Goal: Task Accomplishment & Management: Complete application form

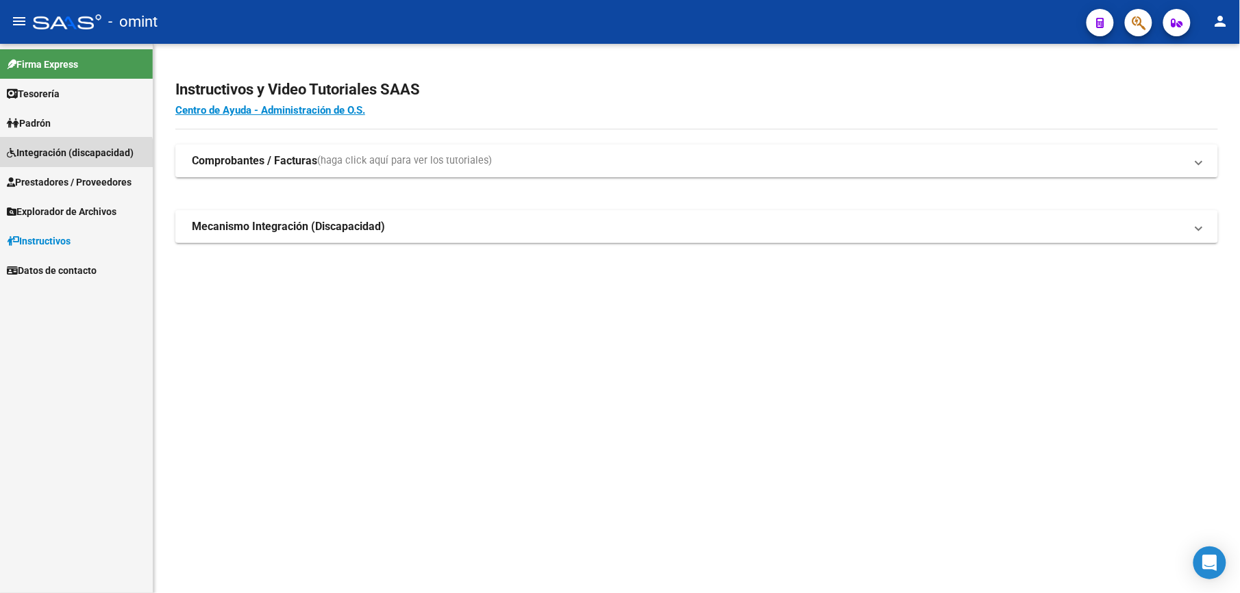
click at [47, 160] on link "Integración (discapacidad)" at bounding box center [76, 152] width 153 height 29
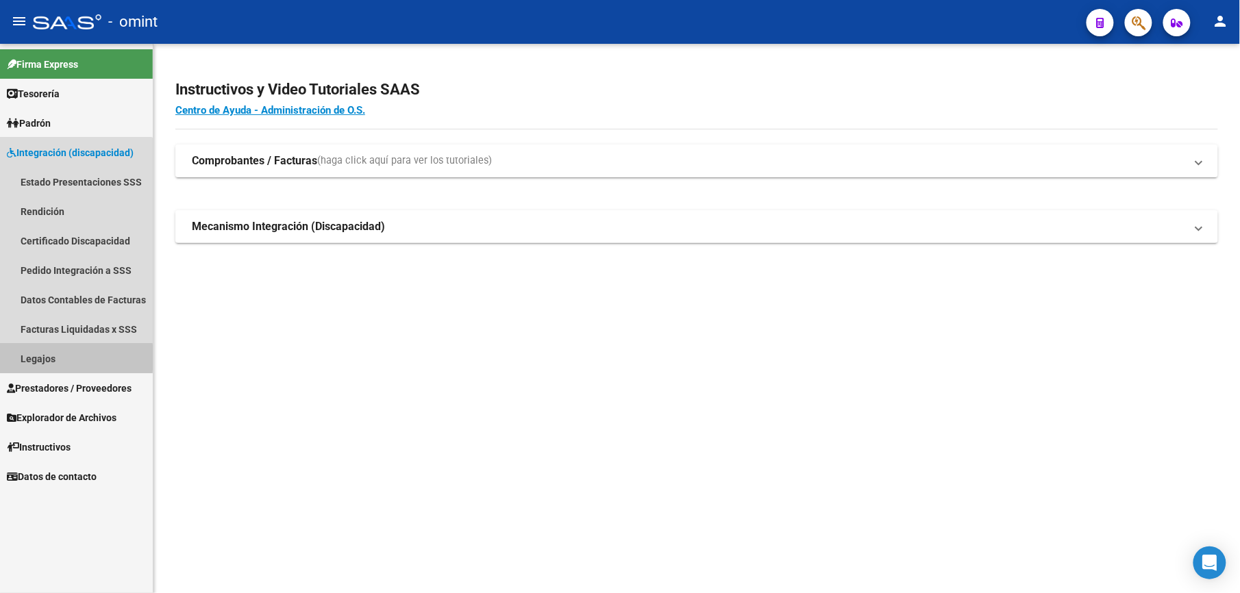
click at [23, 358] on link "Legajos" at bounding box center [76, 358] width 153 height 29
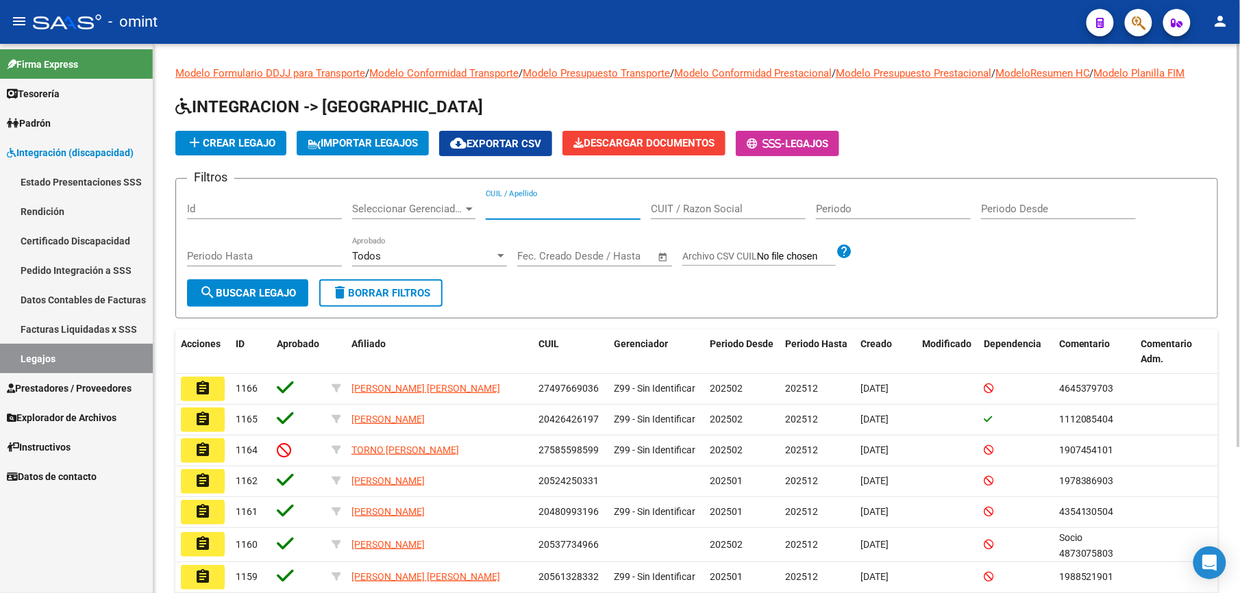
click at [544, 210] on input "CUIL / Apellido" at bounding box center [563, 209] width 155 height 12
type input "20587858356"
click at [244, 293] on span "search Buscar Legajo" at bounding box center [247, 293] width 97 height 12
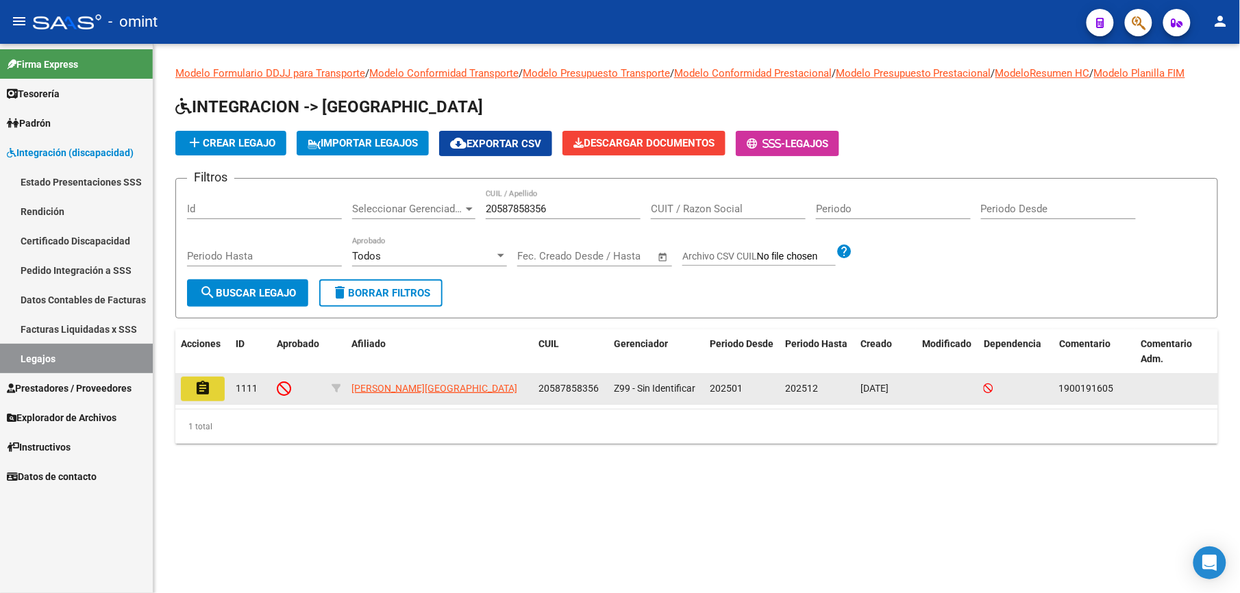
click at [201, 384] on mat-icon "assignment" at bounding box center [203, 388] width 16 height 16
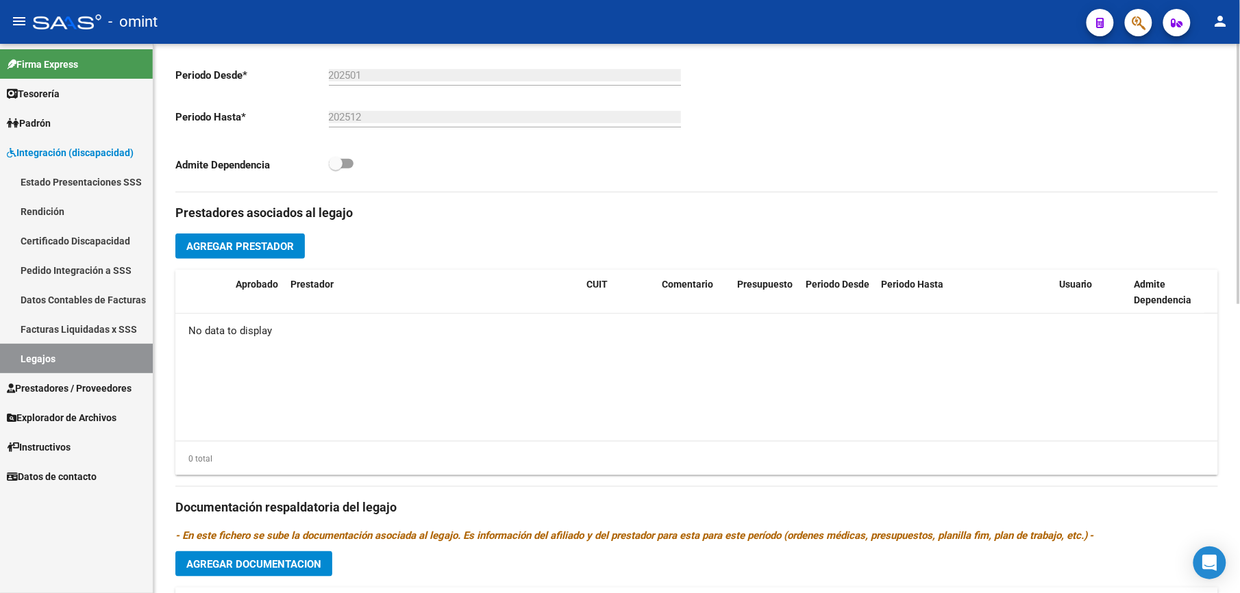
scroll to position [612, 0]
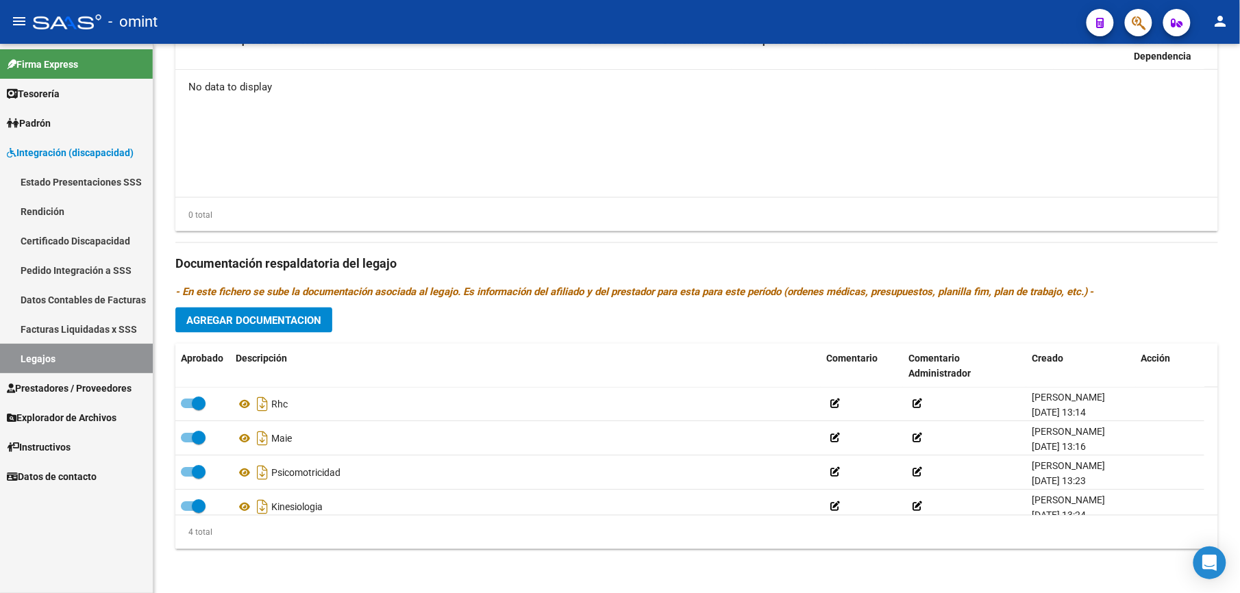
click at [34, 360] on link "Legajos" at bounding box center [76, 358] width 153 height 29
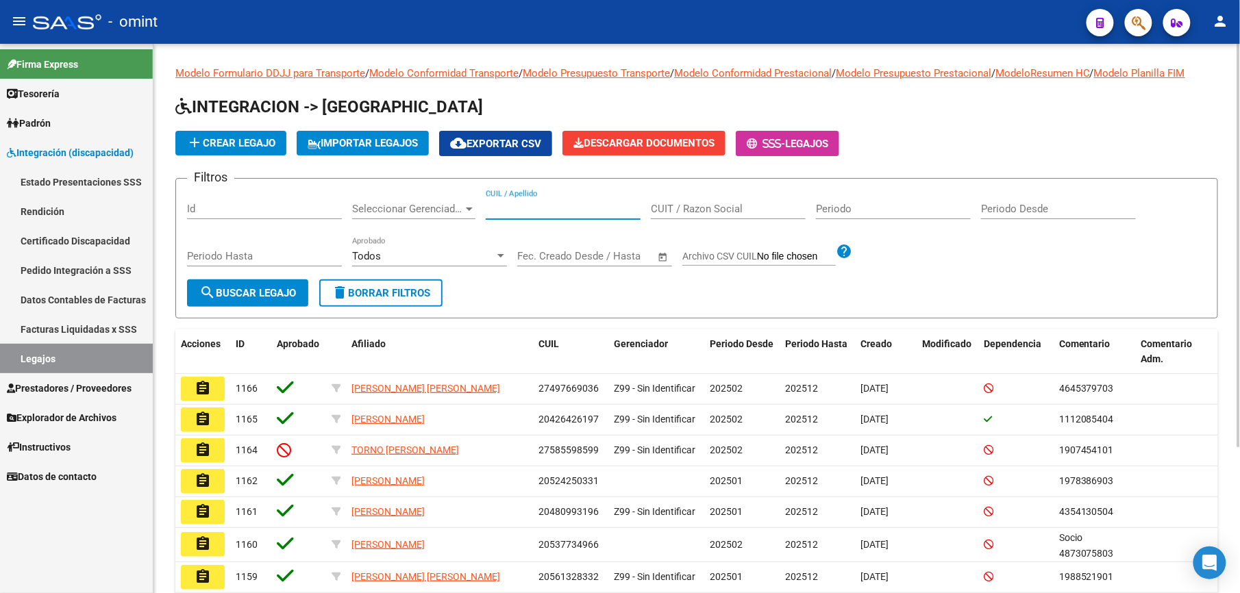
click at [528, 206] on input "CUIL / Apellido" at bounding box center [563, 209] width 155 height 12
paste input "27476622544"
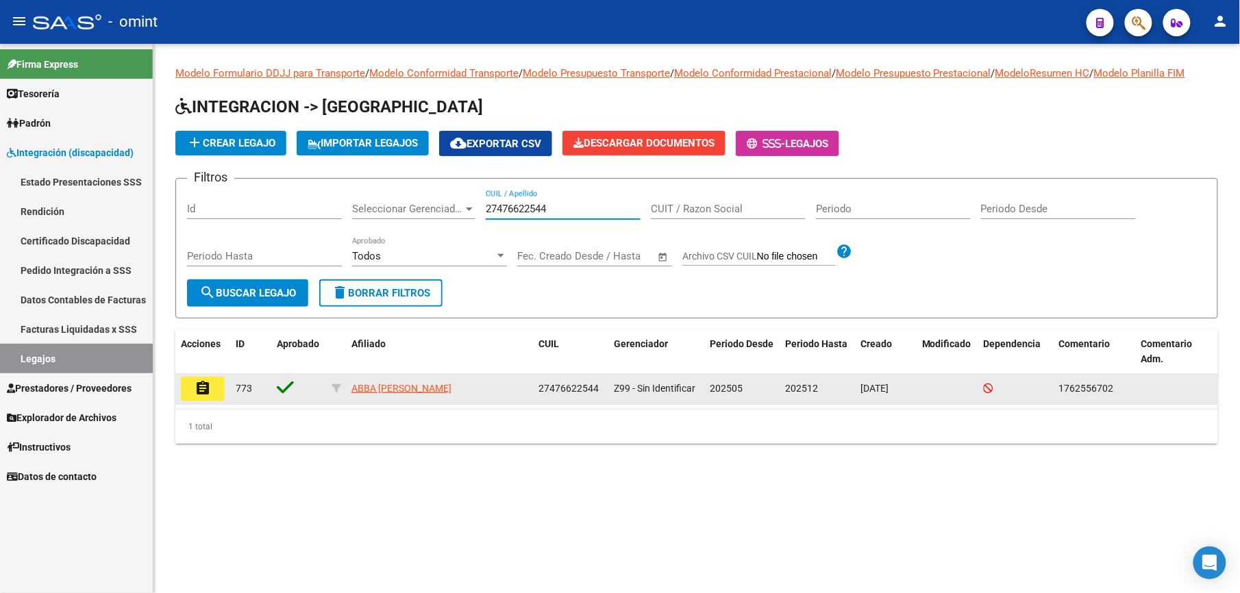
type input "27476622544"
click at [214, 387] on button "assignment" at bounding box center [203, 389] width 44 height 25
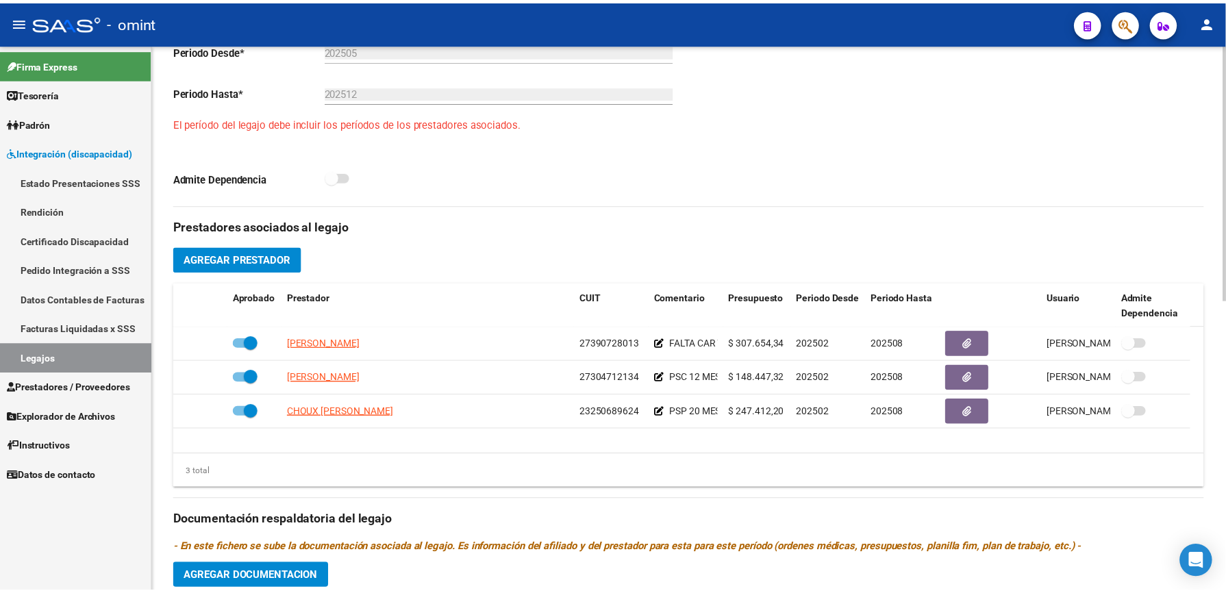
scroll to position [548, 0]
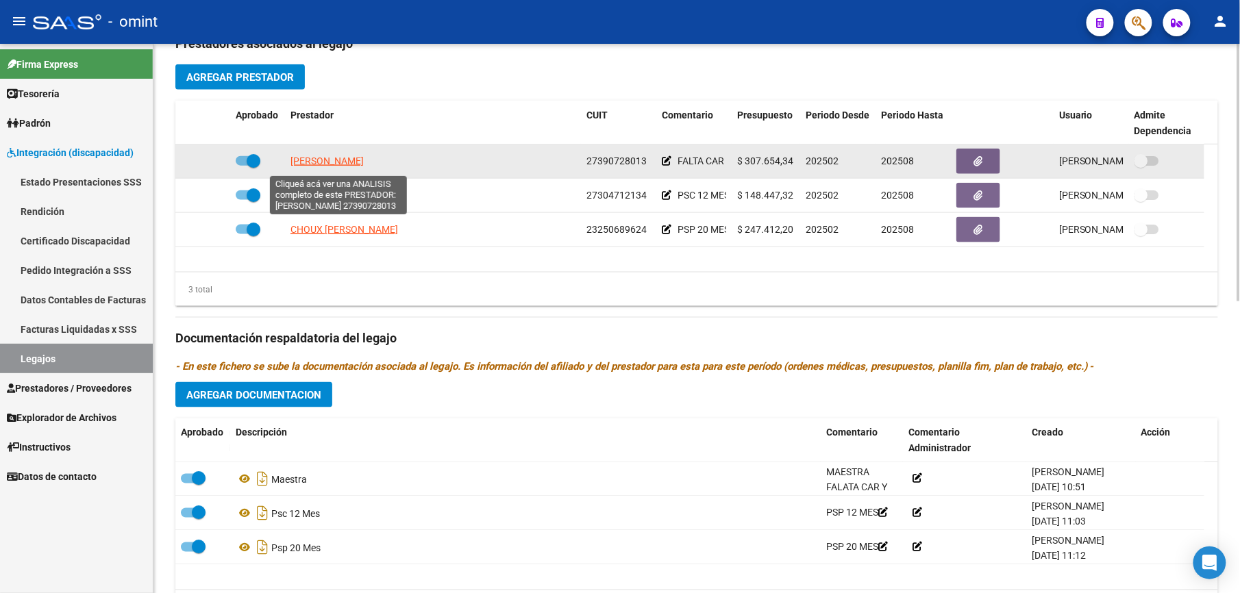
click at [326, 166] on span "[PERSON_NAME]" at bounding box center [327, 161] width 73 height 11
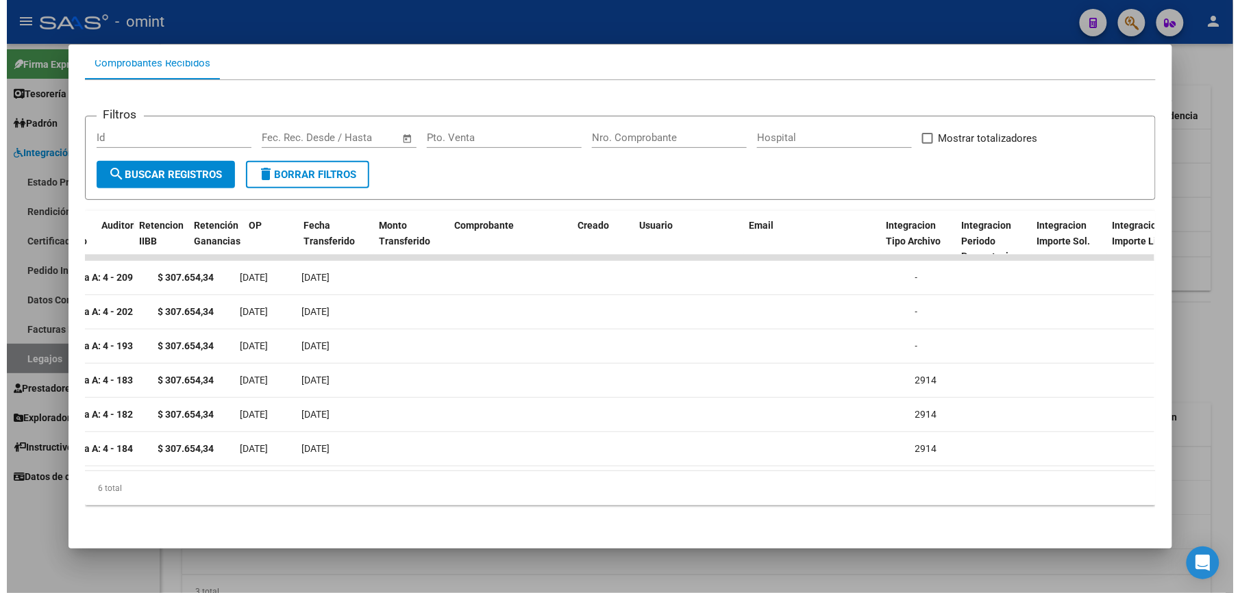
scroll to position [0, 0]
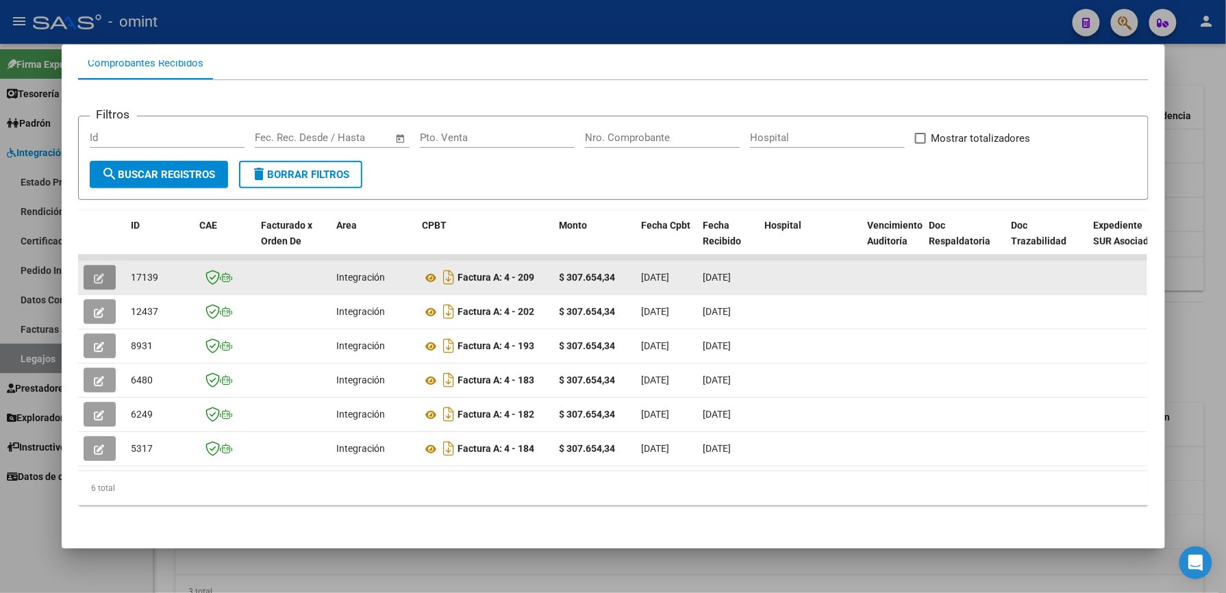
click at [95, 273] on icon "button" at bounding box center [100, 278] width 10 height 10
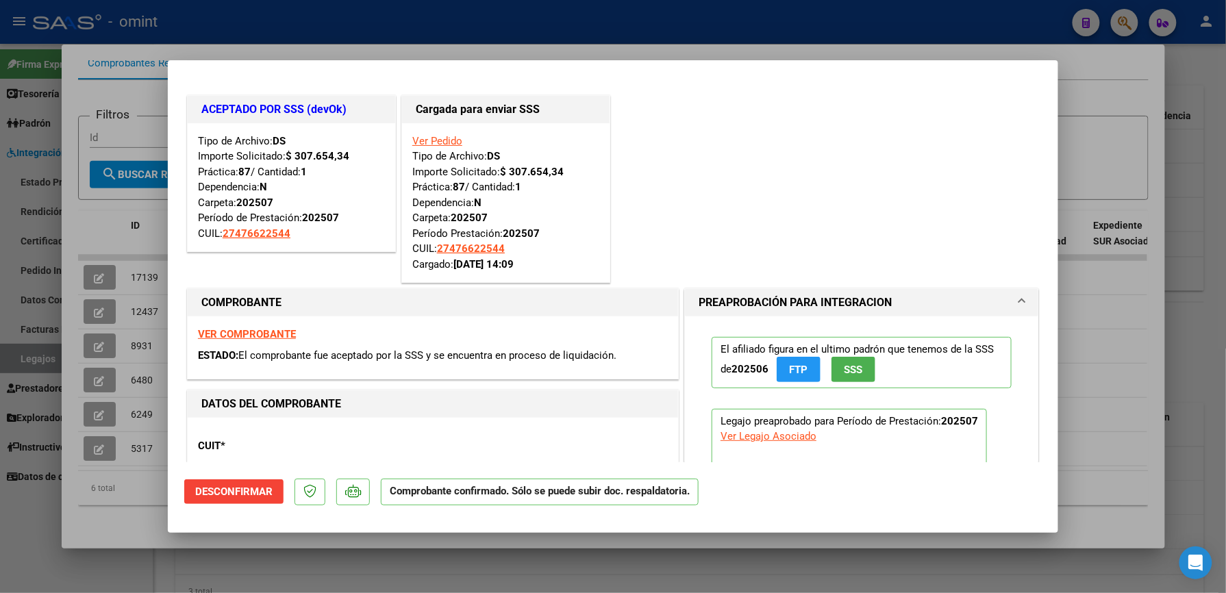
click at [1192, 313] on div at bounding box center [613, 296] width 1226 height 593
type input "$ 0,00"
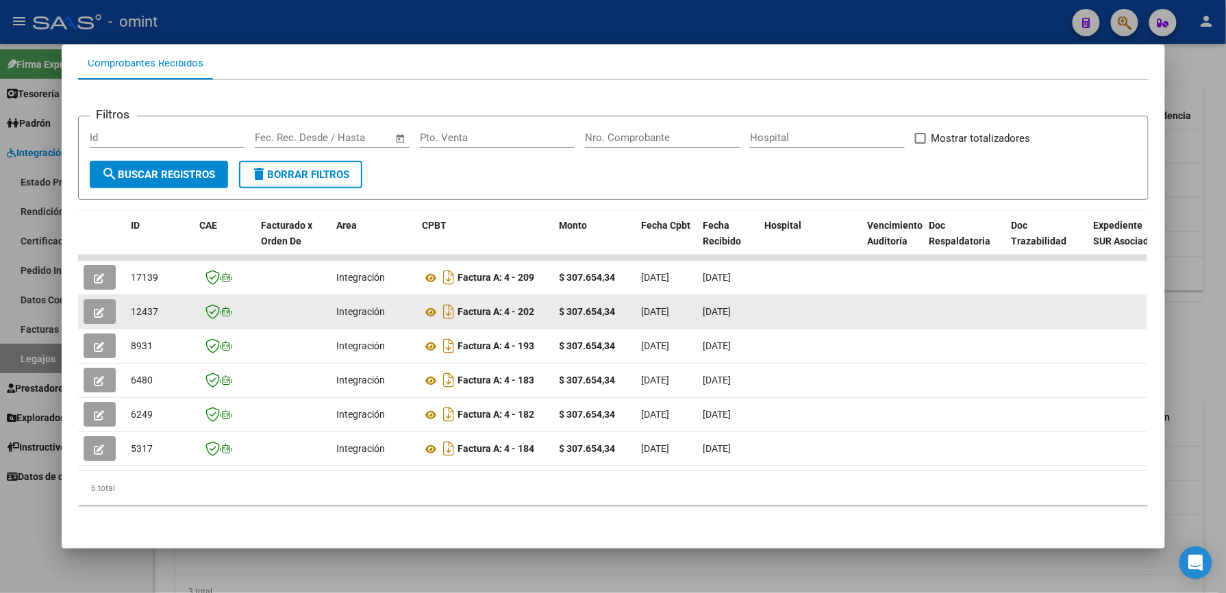
click at [95, 308] on icon "button" at bounding box center [100, 313] width 10 height 10
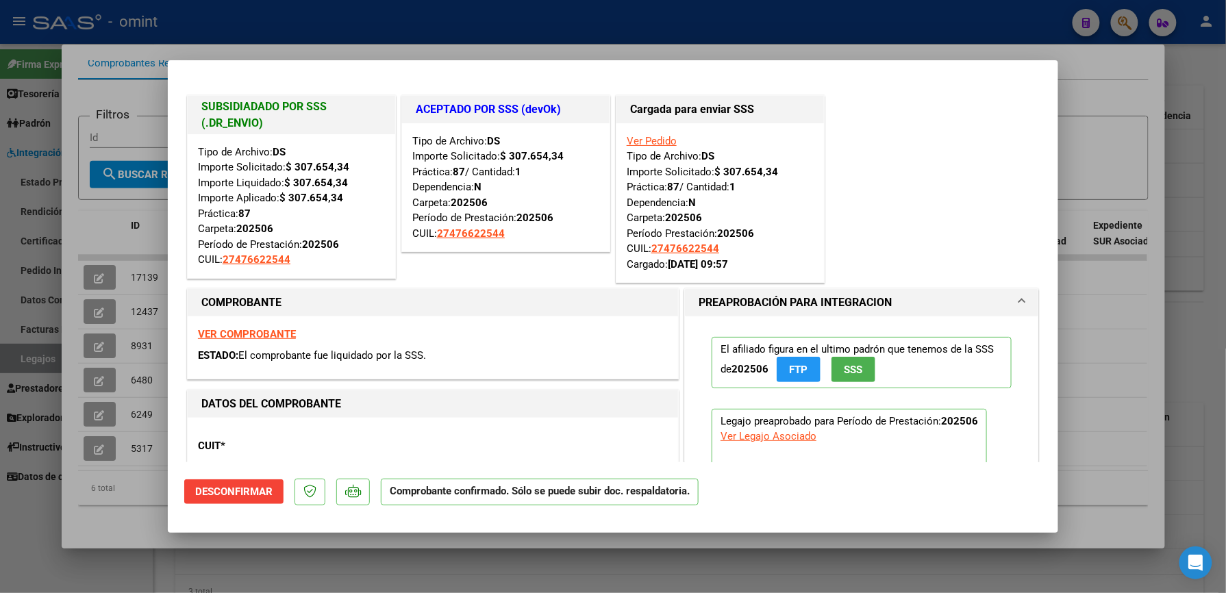
click at [1196, 232] on div at bounding box center [613, 296] width 1226 height 593
type input "$ 0,00"
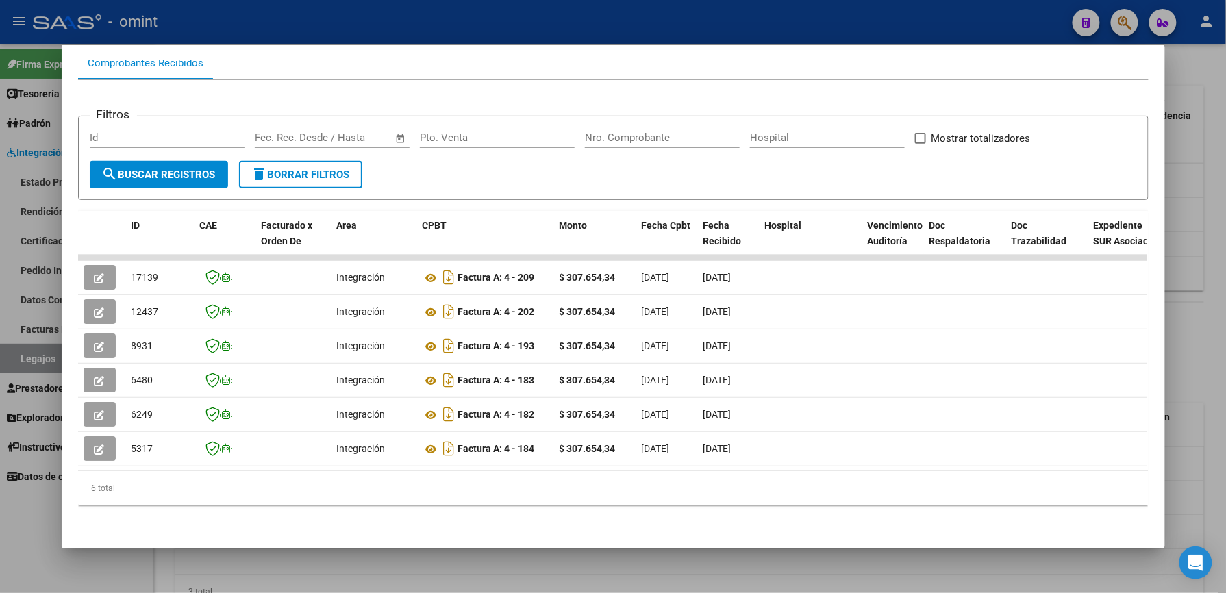
click at [1202, 262] on div at bounding box center [613, 296] width 1226 height 593
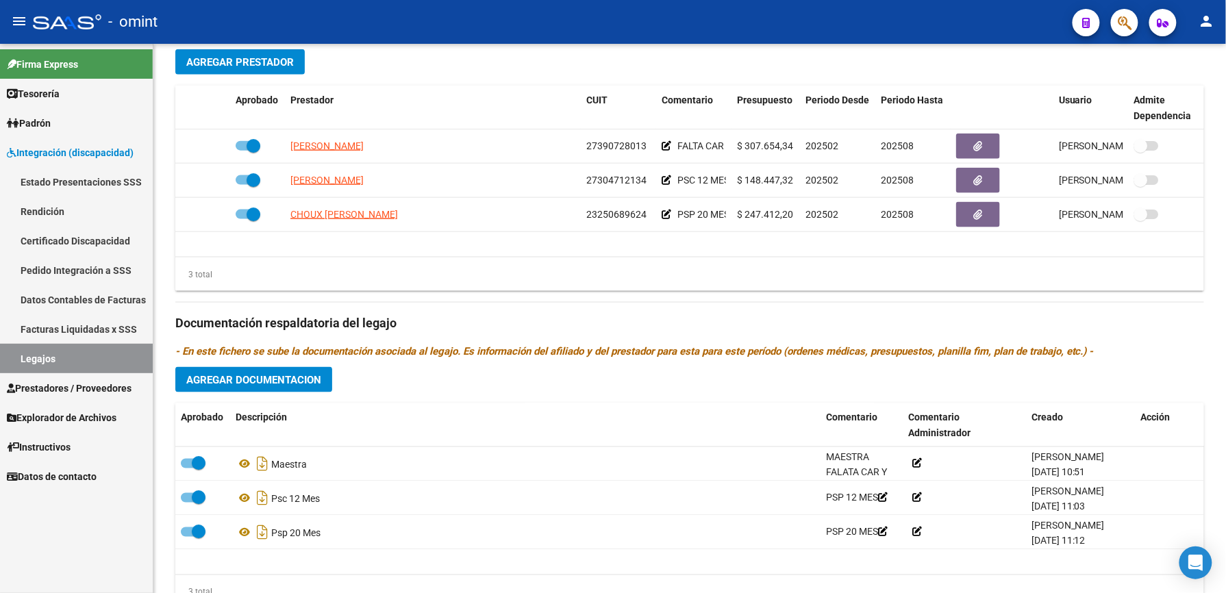
scroll to position [548, 0]
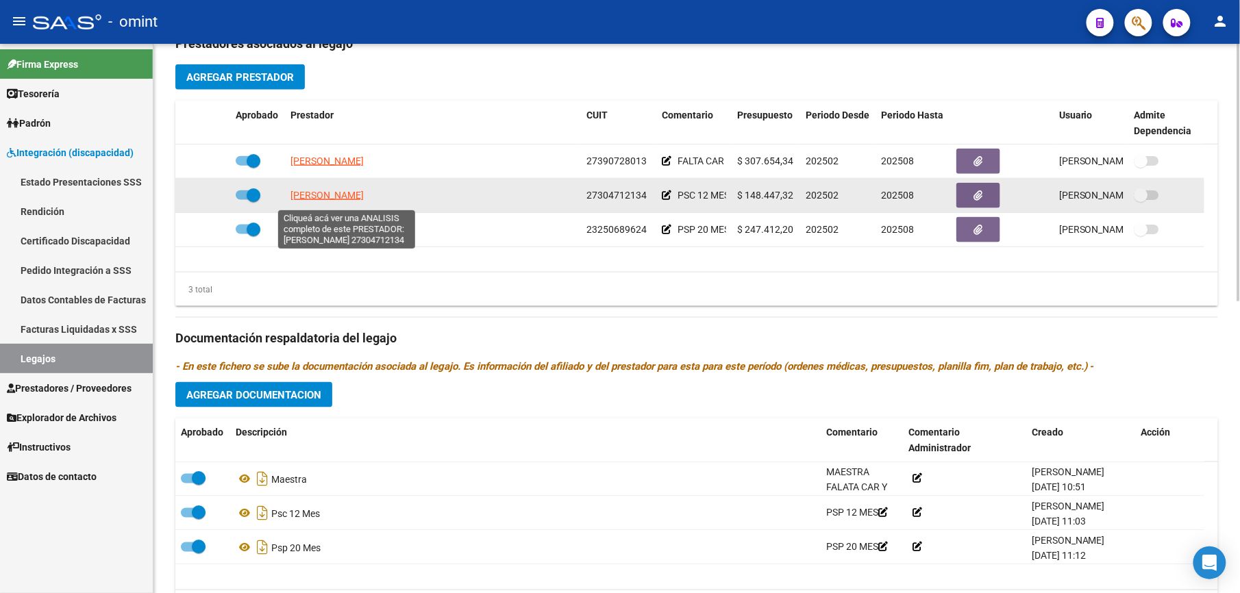
click at [349, 199] on span "[PERSON_NAME]" at bounding box center [327, 195] width 73 height 11
type textarea "27304712134"
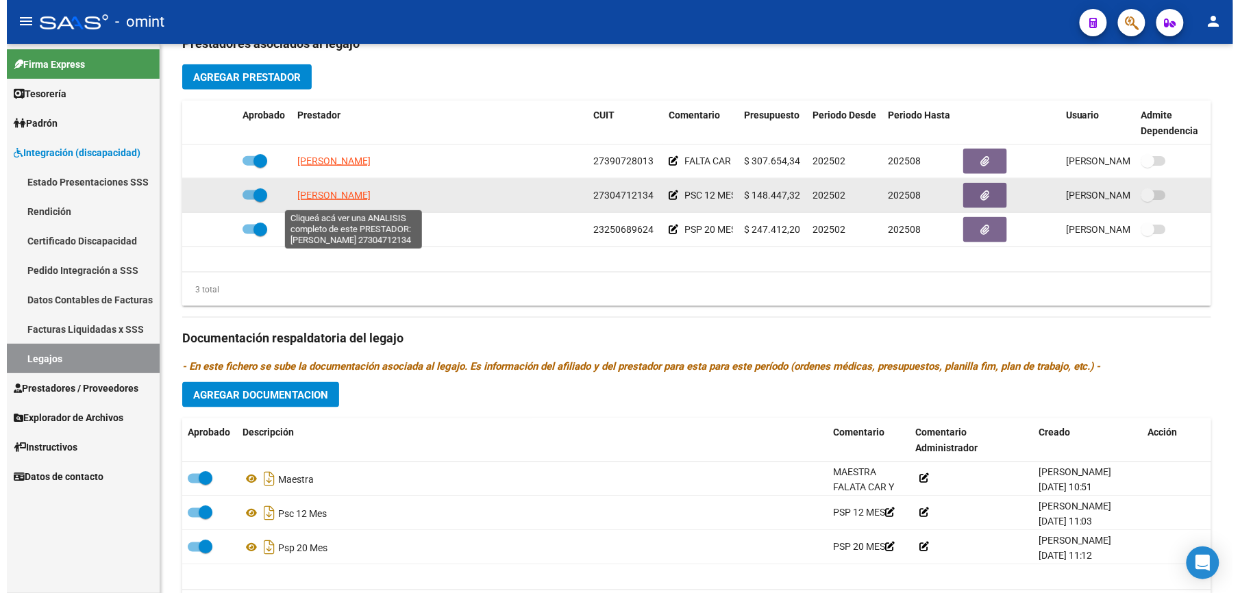
scroll to position [563, 0]
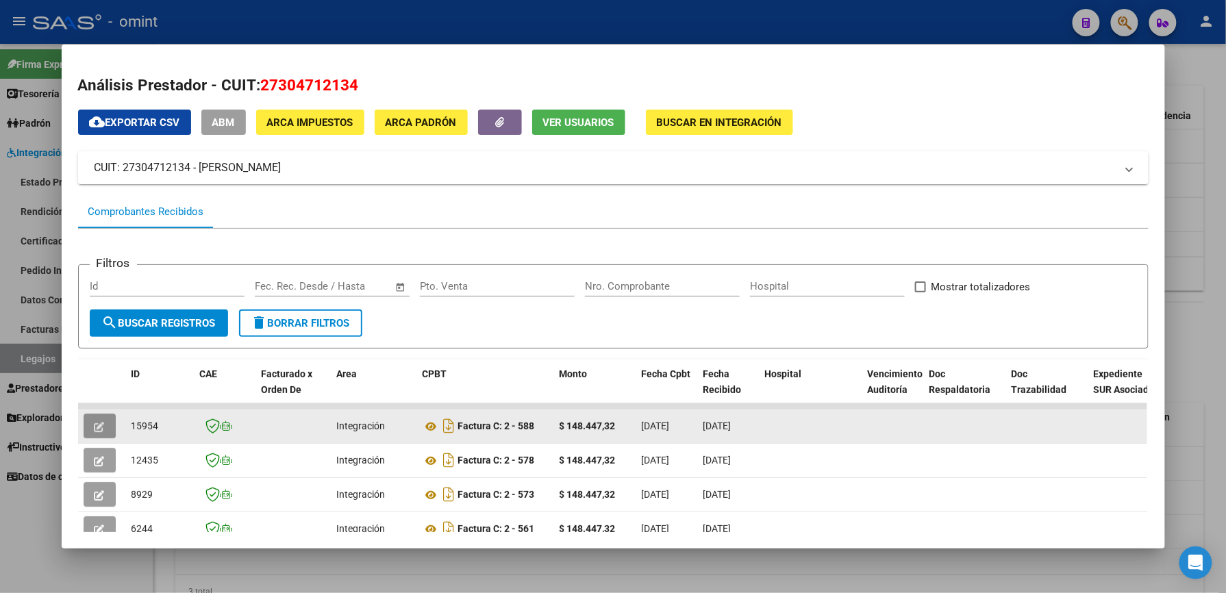
click at [86, 420] on button "button" at bounding box center [100, 426] width 32 height 25
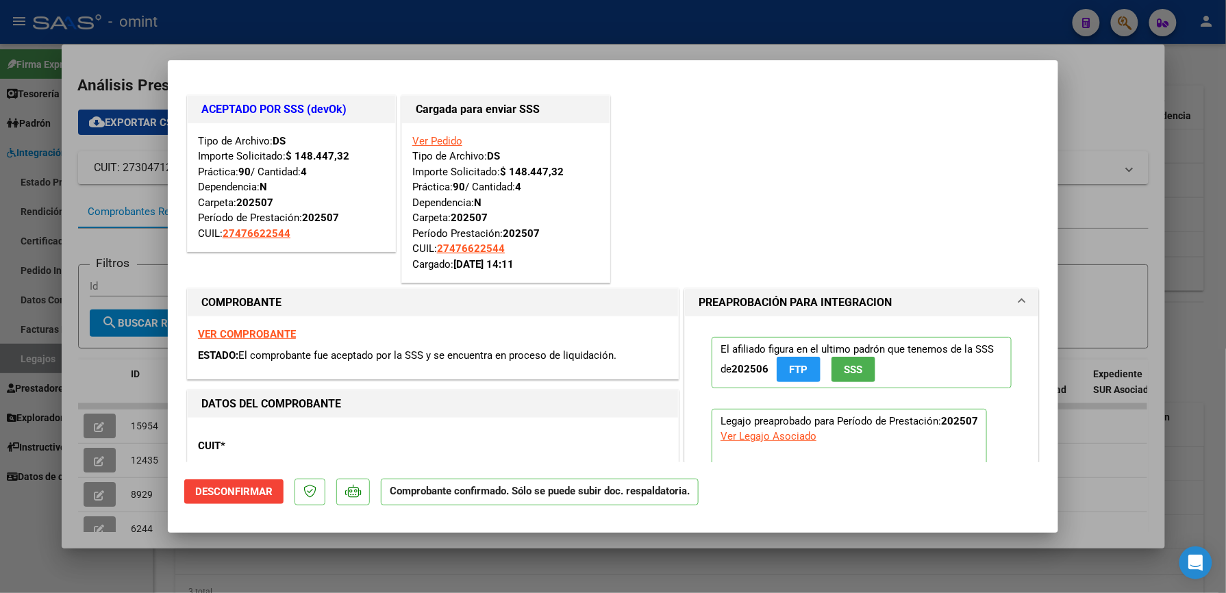
click at [1119, 110] on div at bounding box center [613, 296] width 1226 height 593
type input "$ 0,00"
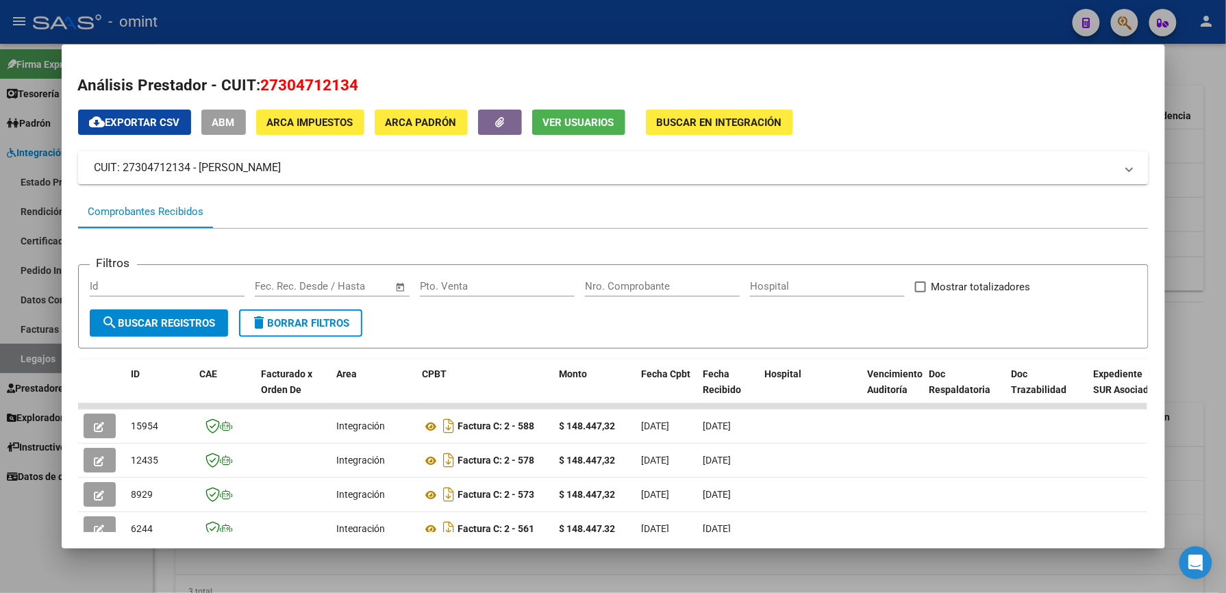
click at [1193, 244] on div at bounding box center [613, 296] width 1226 height 593
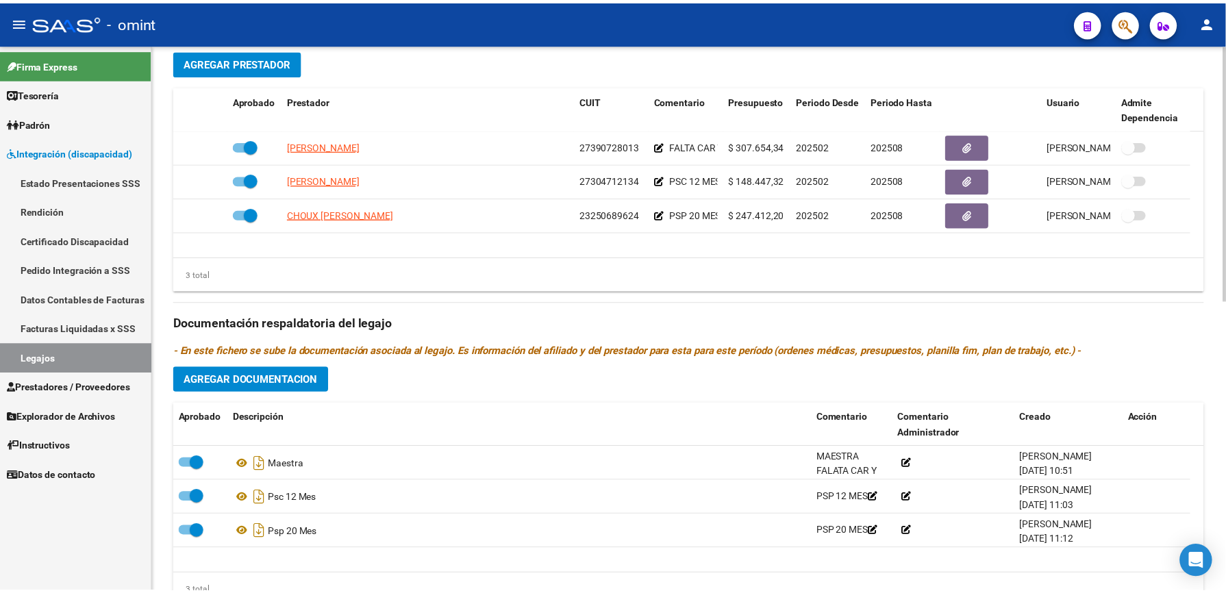
scroll to position [548, 0]
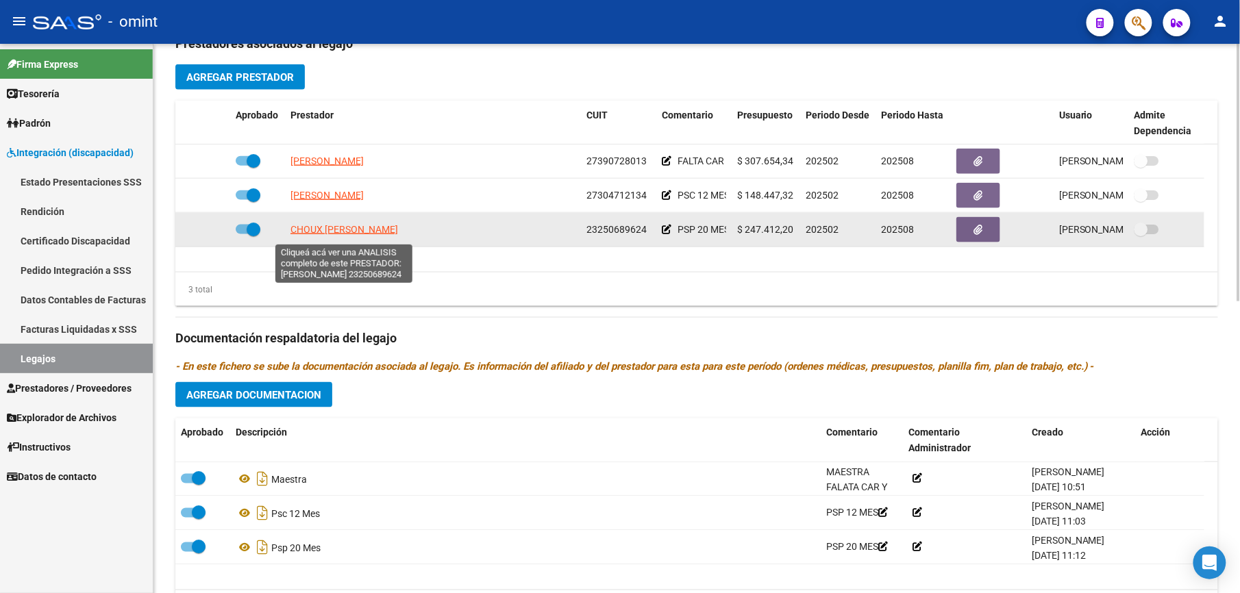
click at [366, 233] on span "CHOUX [PERSON_NAME]" at bounding box center [345, 229] width 108 height 11
type textarea "23250689624"
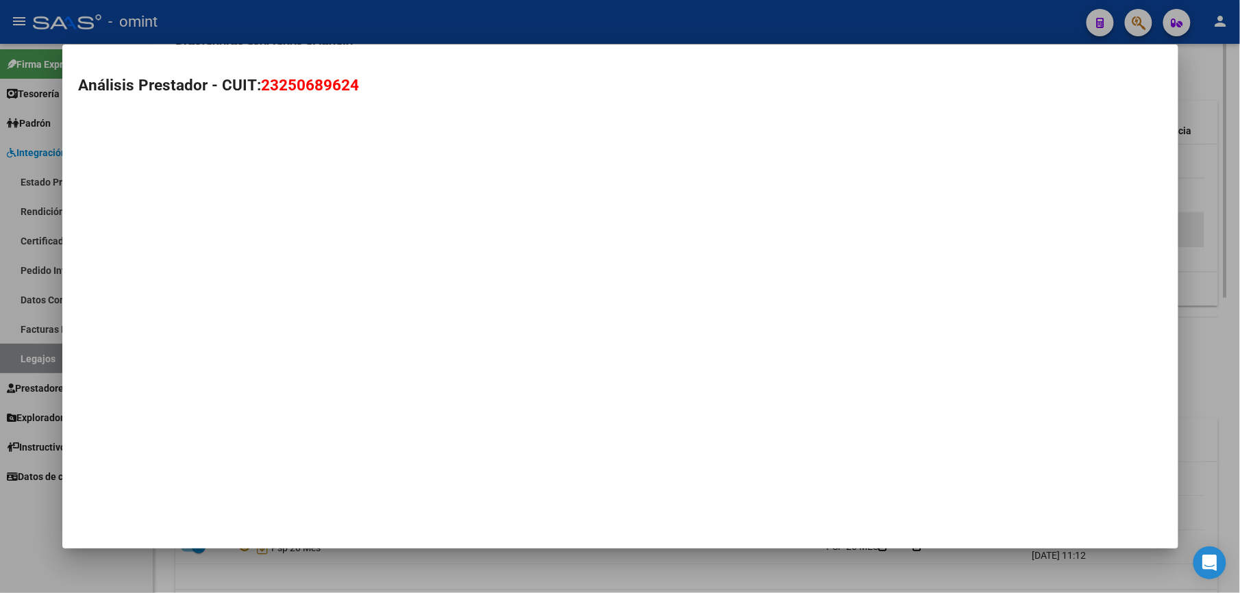
scroll to position [563, 0]
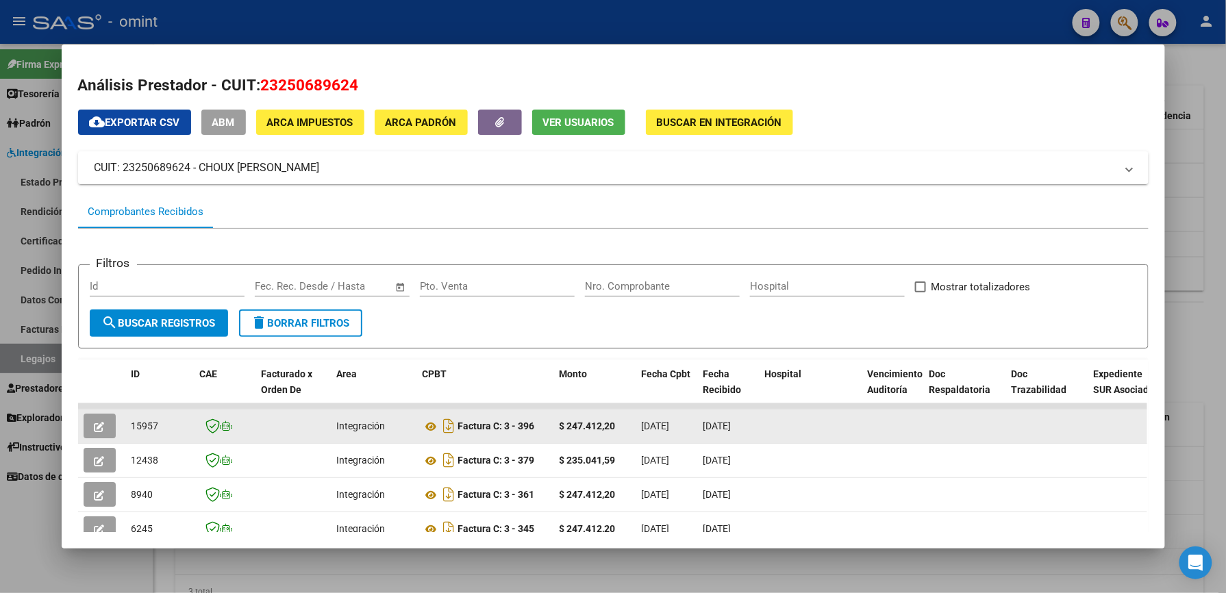
click at [95, 423] on icon "button" at bounding box center [100, 427] width 10 height 10
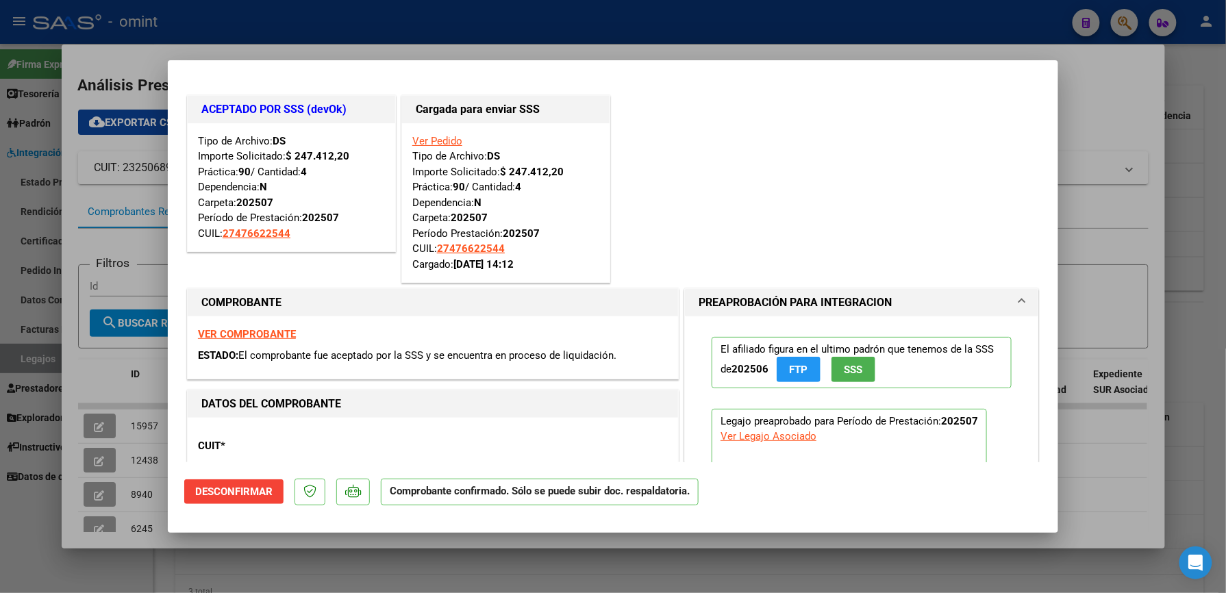
click at [1212, 167] on div at bounding box center [613, 296] width 1226 height 593
type input "$ 0,00"
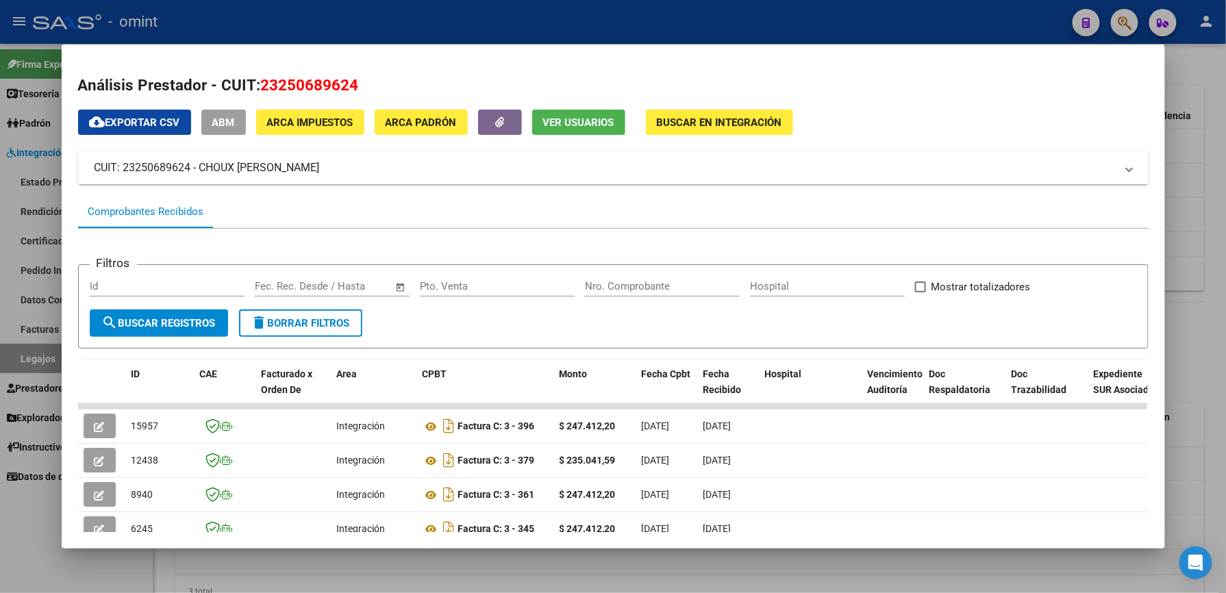
click at [1199, 184] on div at bounding box center [613, 296] width 1226 height 593
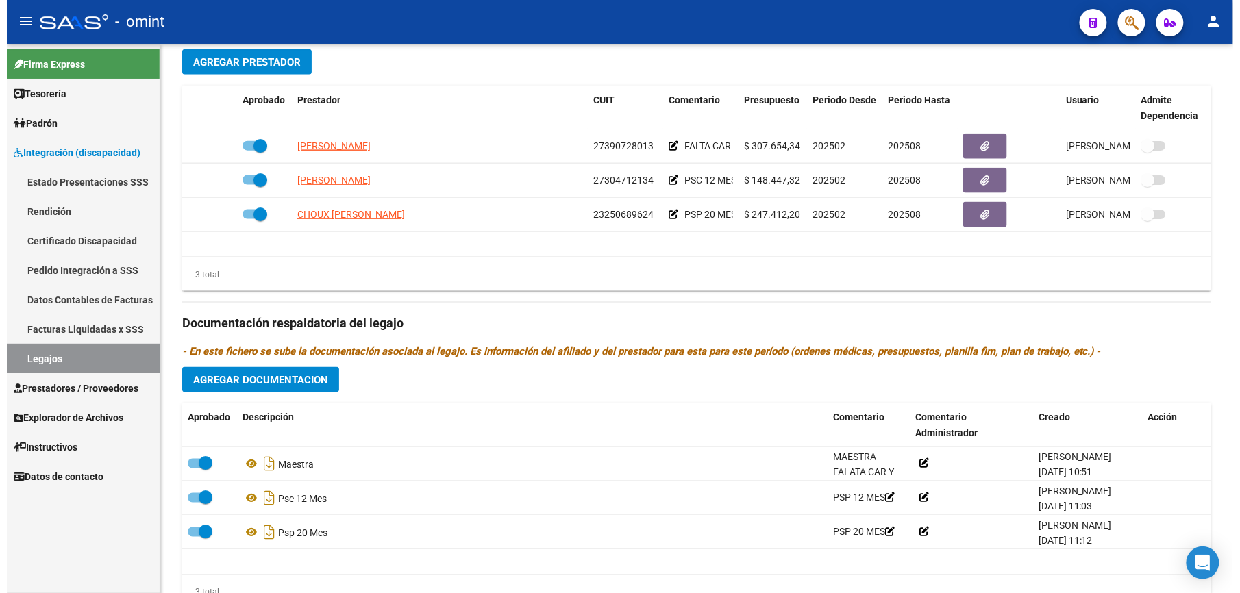
scroll to position [548, 0]
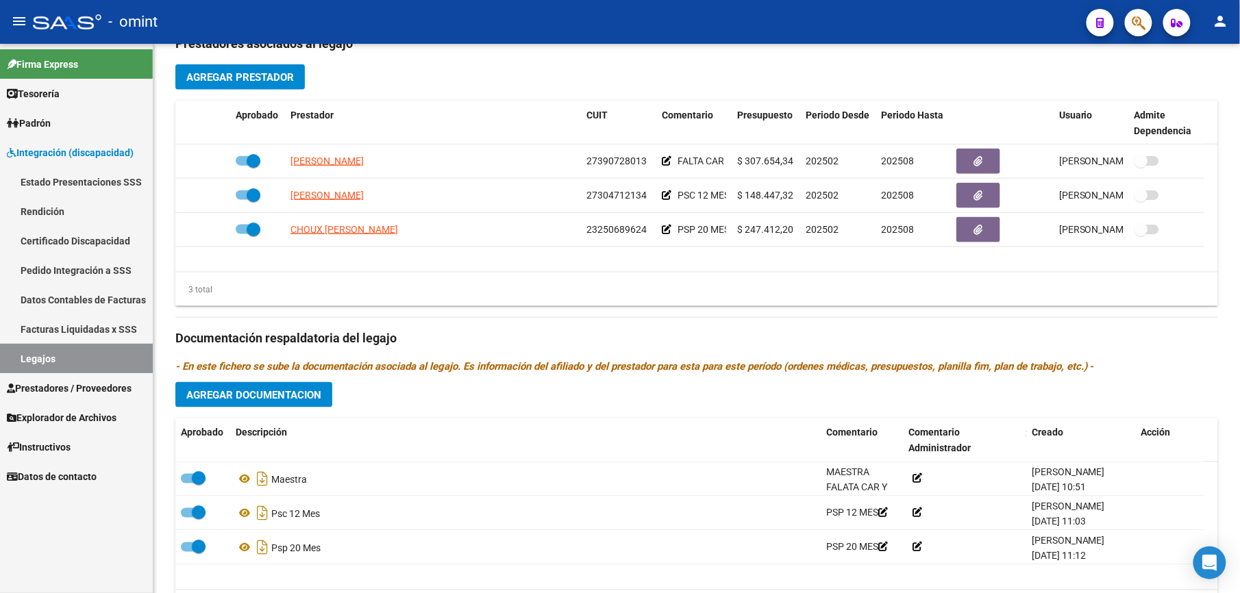
click at [36, 351] on link "Legajos" at bounding box center [76, 358] width 153 height 29
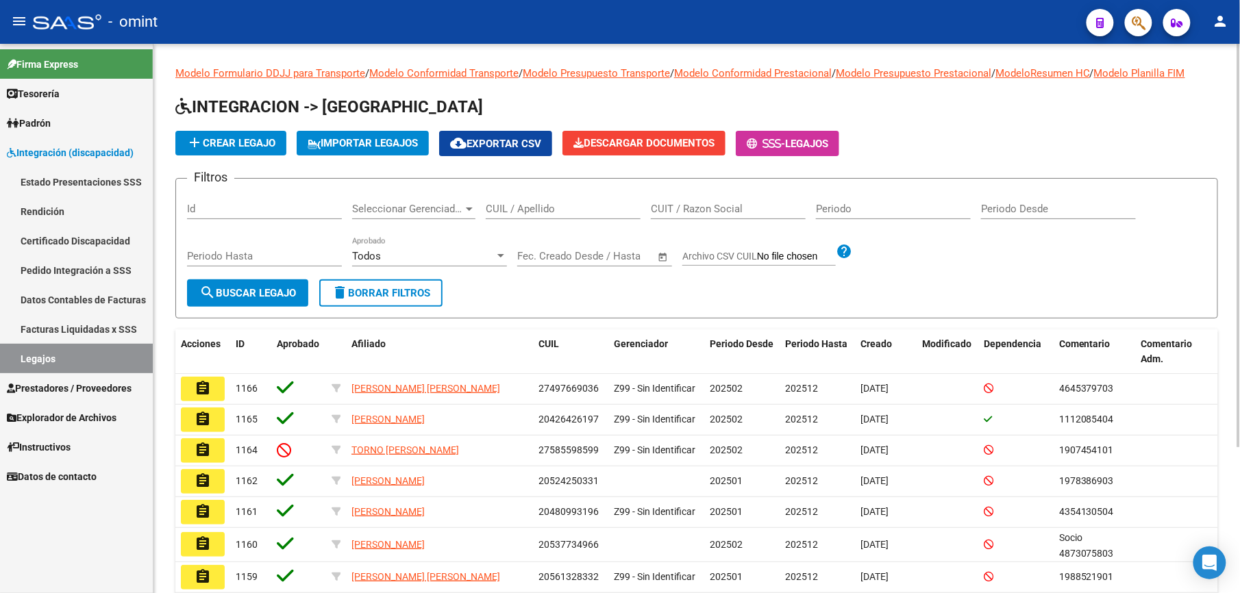
click at [617, 207] on input "CUIL / Apellido" at bounding box center [563, 209] width 155 height 12
paste input "23574545609"
type input "23574545609"
click at [242, 287] on span "search Buscar Legajo" at bounding box center [247, 293] width 97 height 12
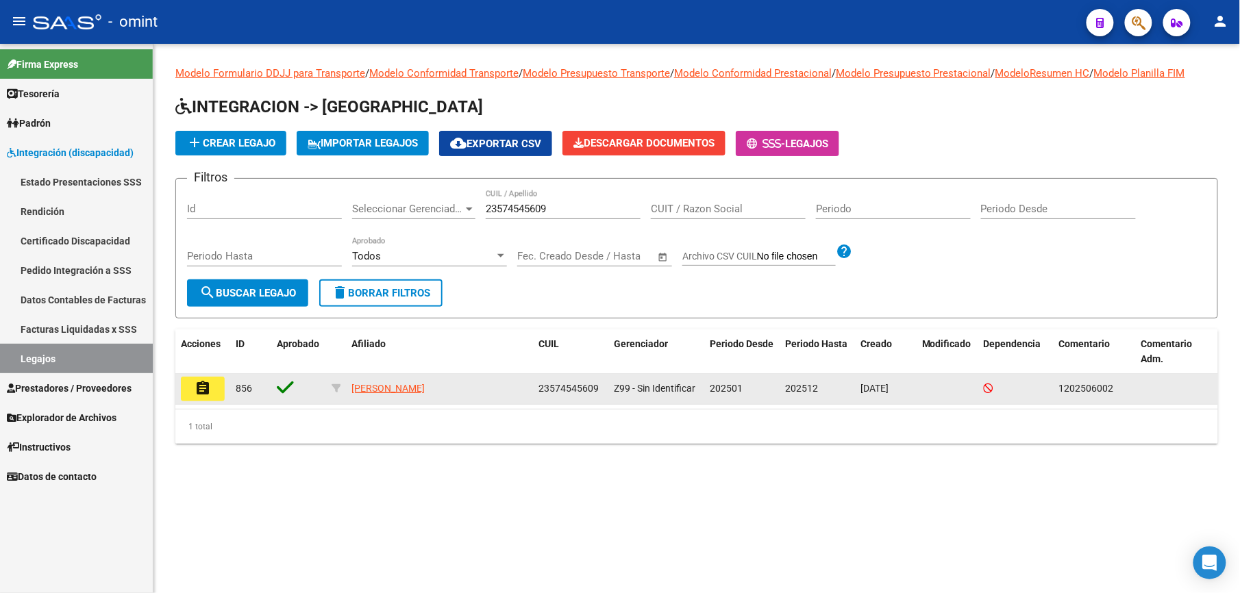
click at [181, 400] on button "assignment" at bounding box center [203, 389] width 44 height 25
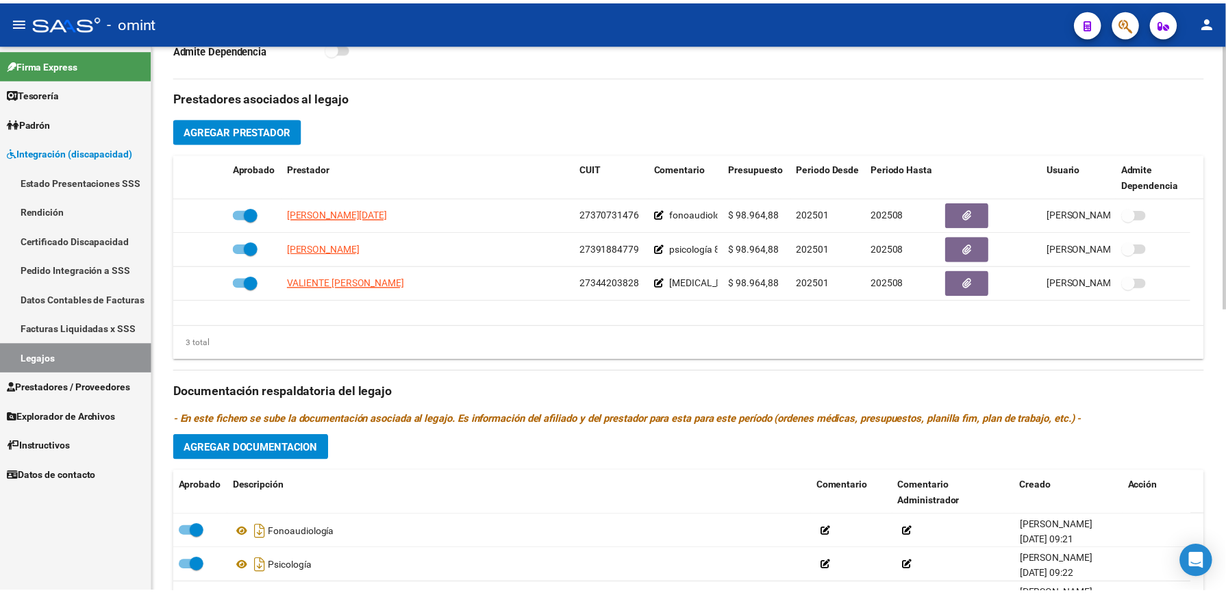
scroll to position [548, 0]
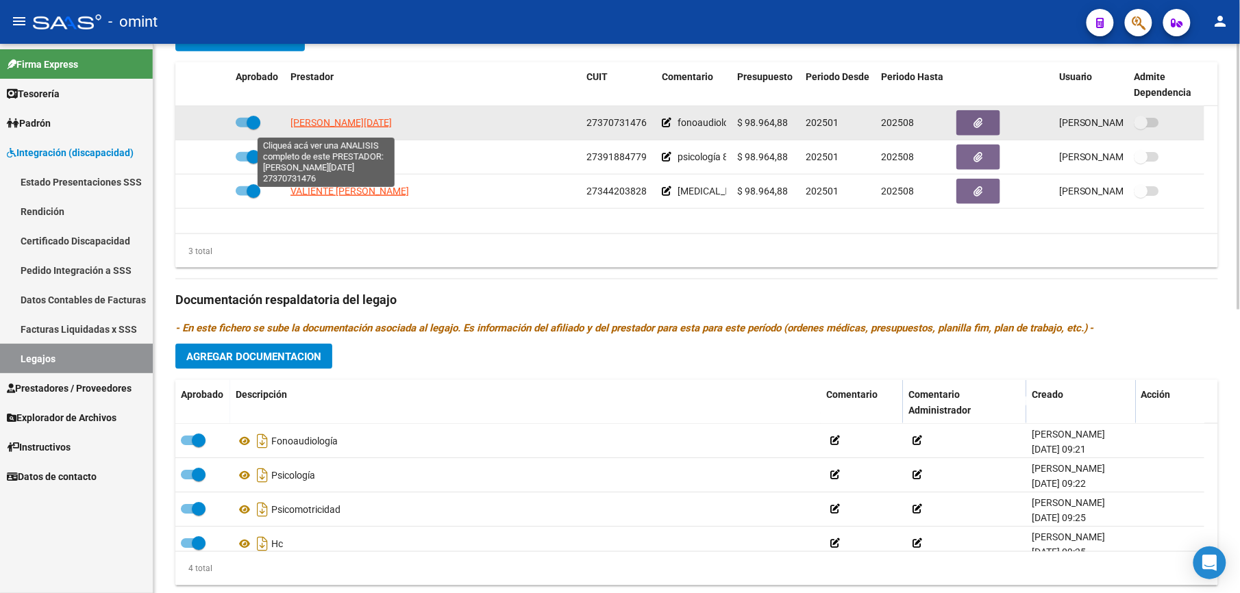
click at [322, 127] on span "[PERSON_NAME][DATE]" at bounding box center [341, 122] width 101 height 11
type textarea "27370731476"
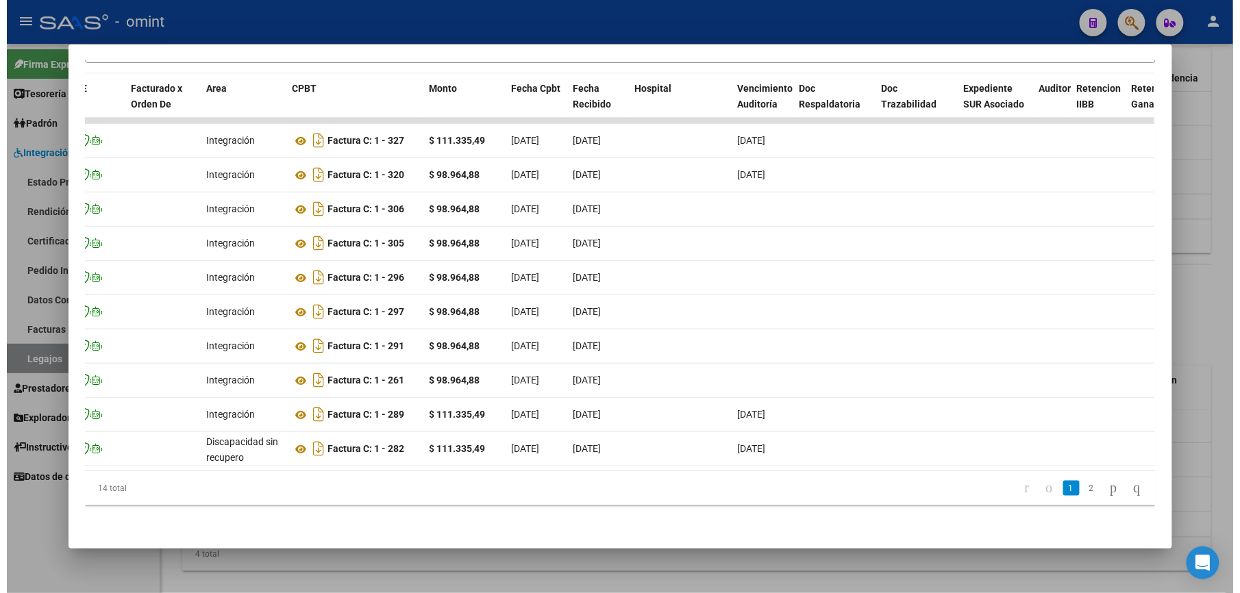
scroll to position [0, 0]
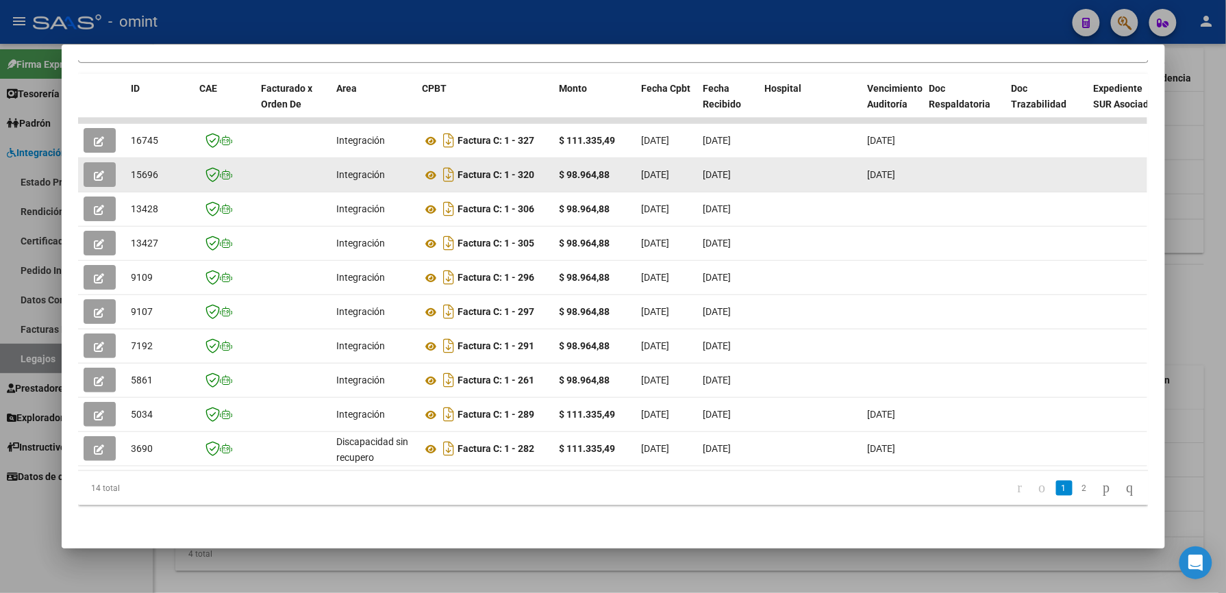
click at [78, 158] on datatable-body-cell at bounding box center [102, 175] width 48 height 34
click at [101, 162] on button "button" at bounding box center [100, 174] width 32 height 25
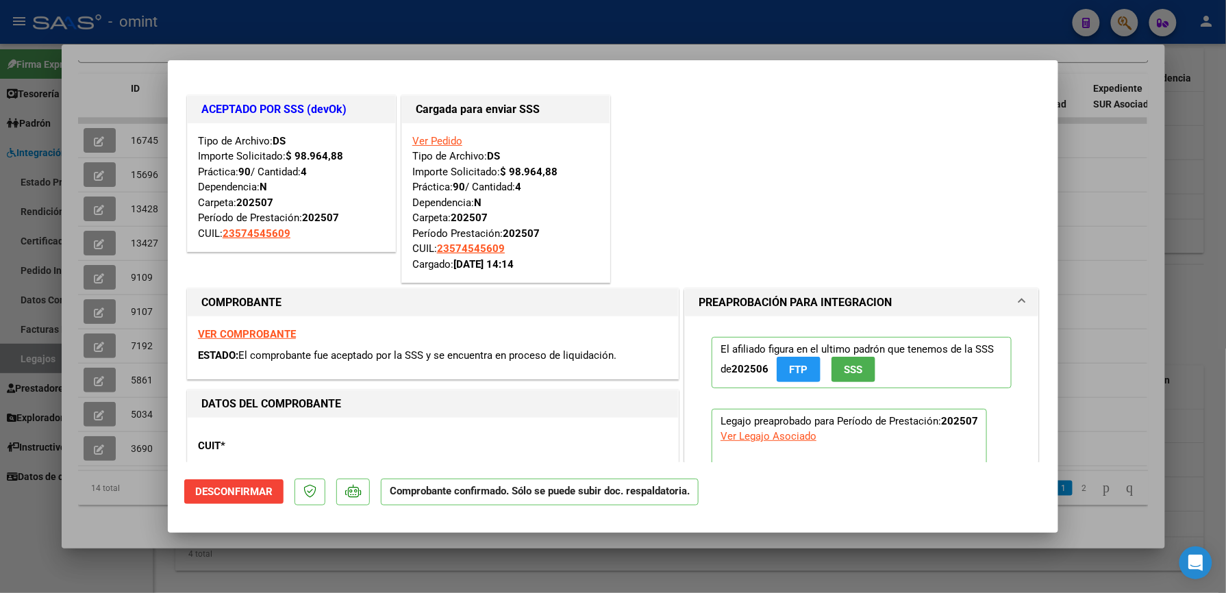
click at [1135, 190] on div at bounding box center [613, 296] width 1226 height 593
type input "$ 0,00"
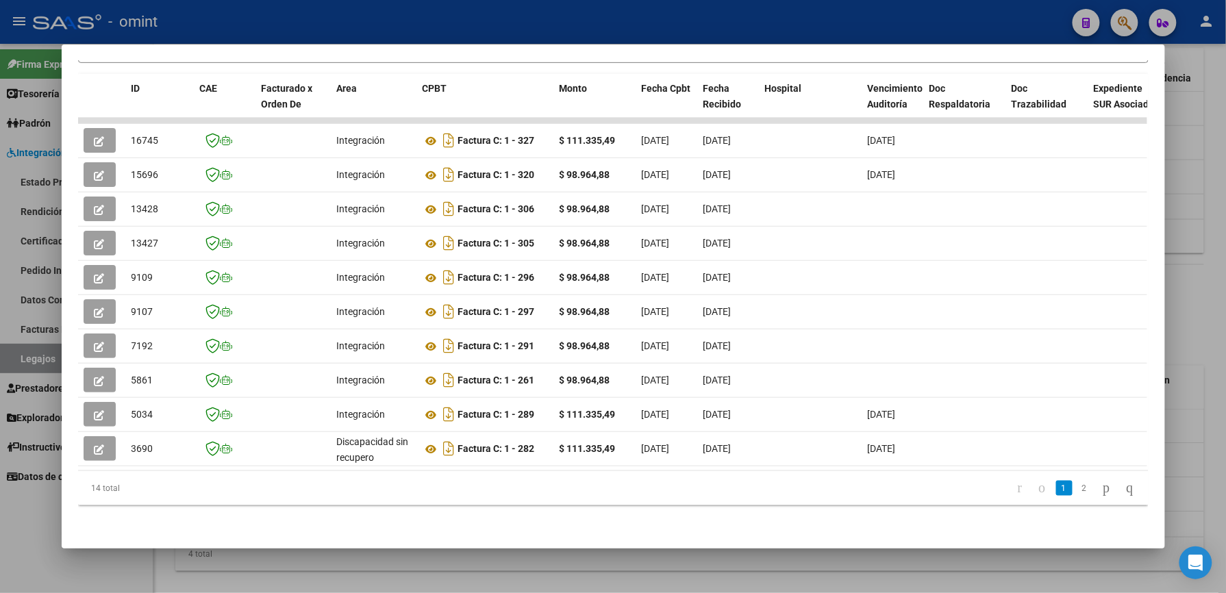
click at [1194, 230] on div at bounding box center [613, 296] width 1226 height 593
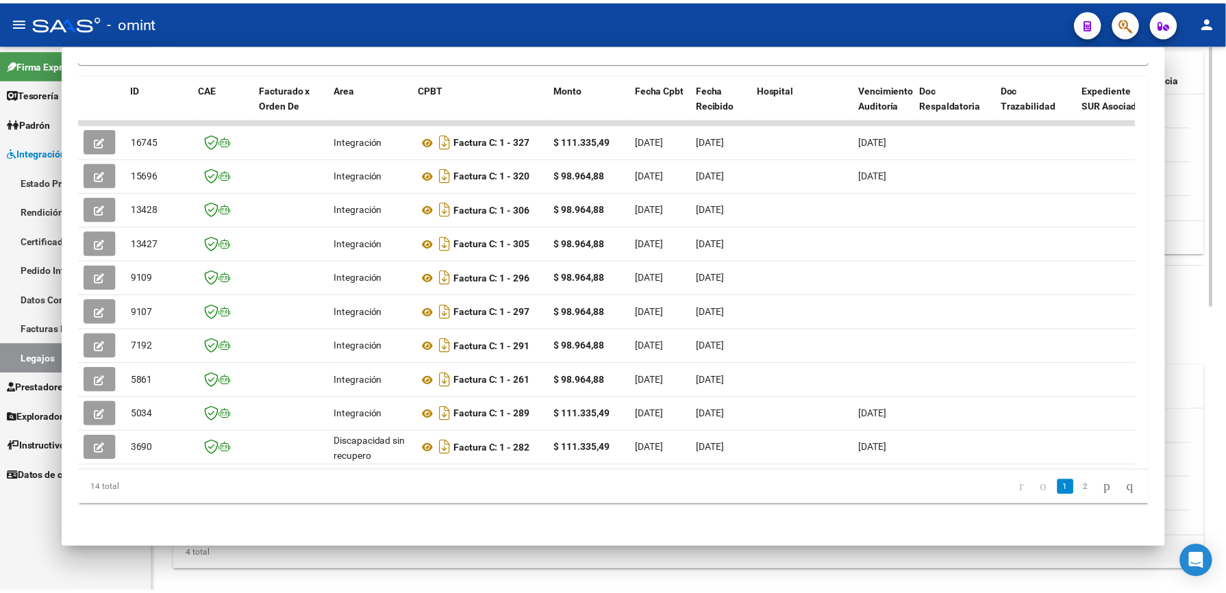
scroll to position [548, 0]
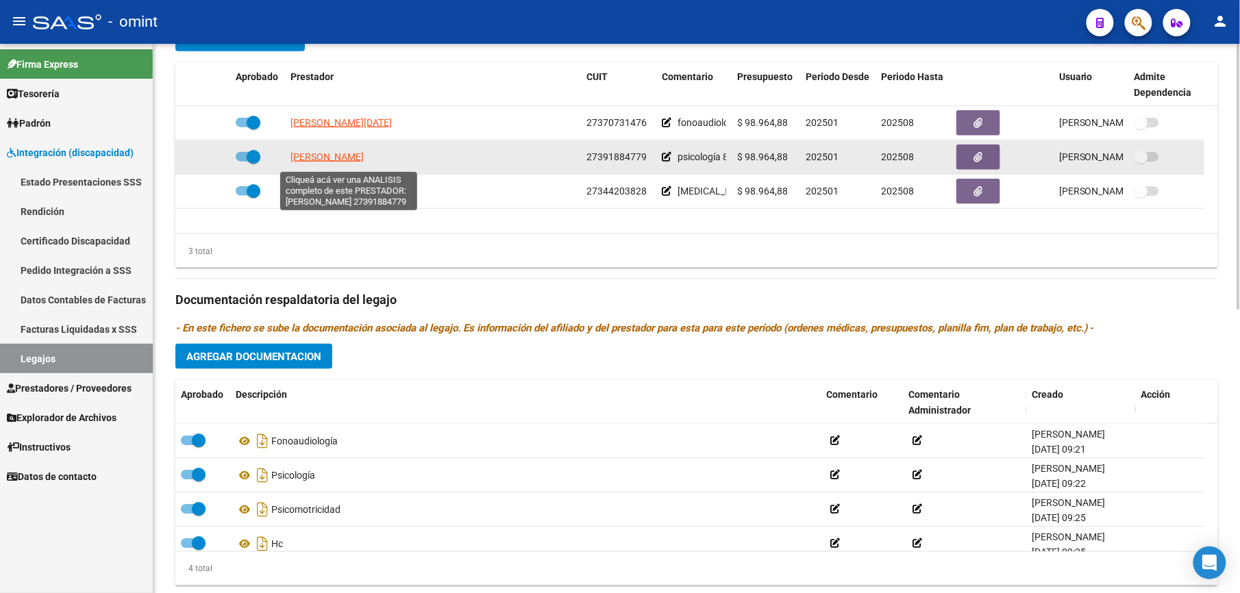
click at [337, 162] on span "[PERSON_NAME]" at bounding box center [327, 156] width 73 height 11
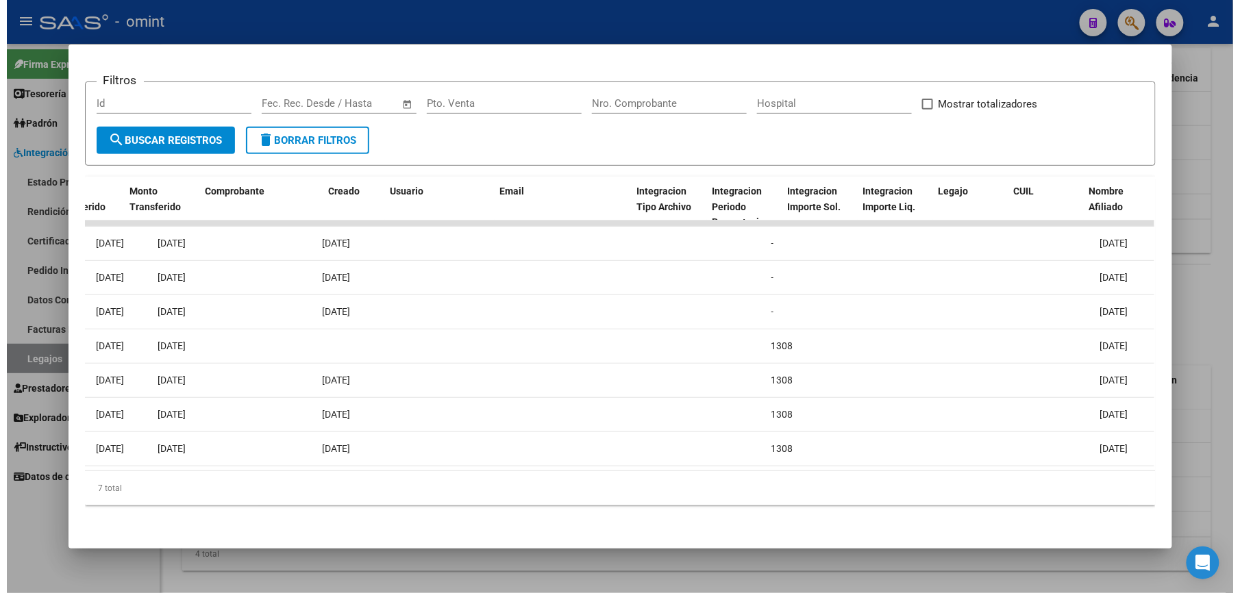
scroll to position [0, 0]
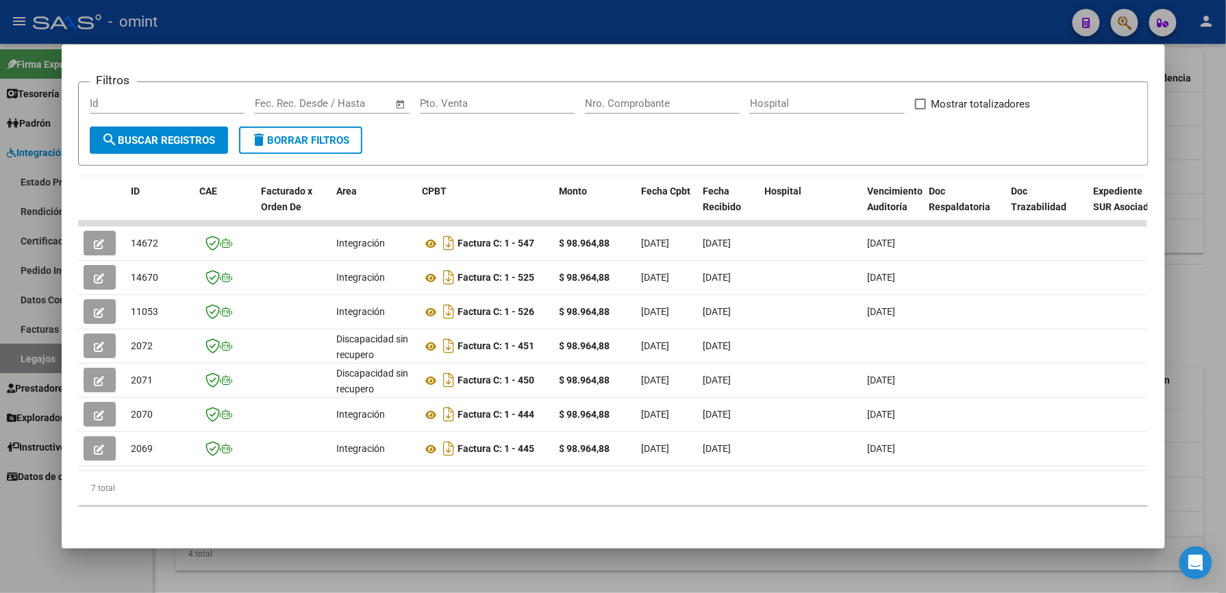
click at [1199, 180] on div at bounding box center [613, 296] width 1226 height 593
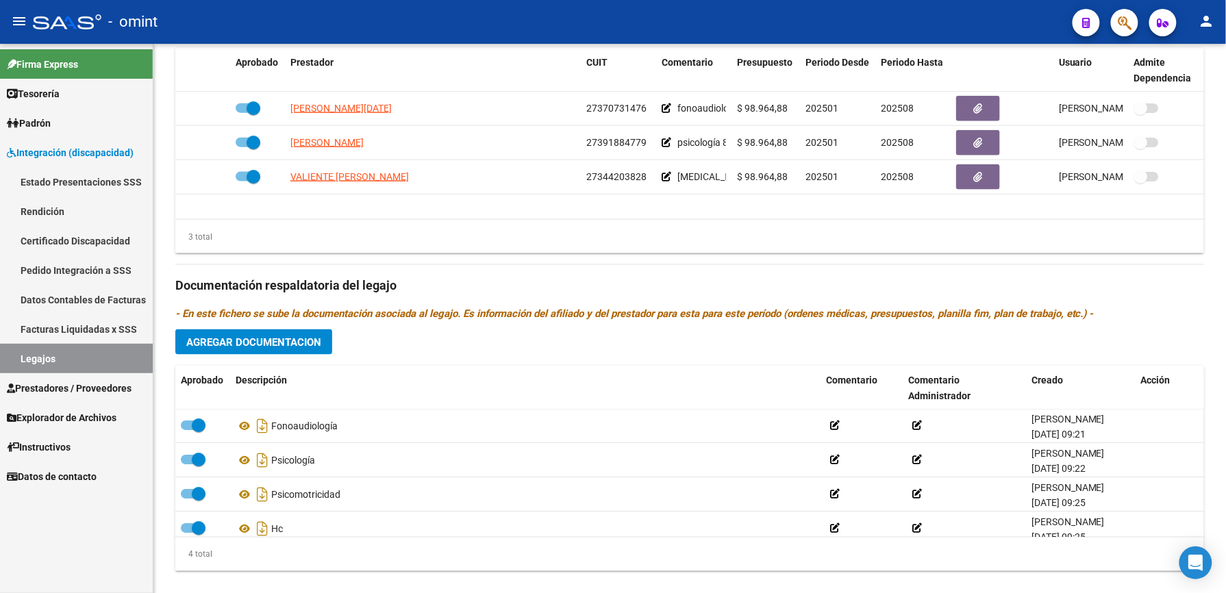
scroll to position [548, 0]
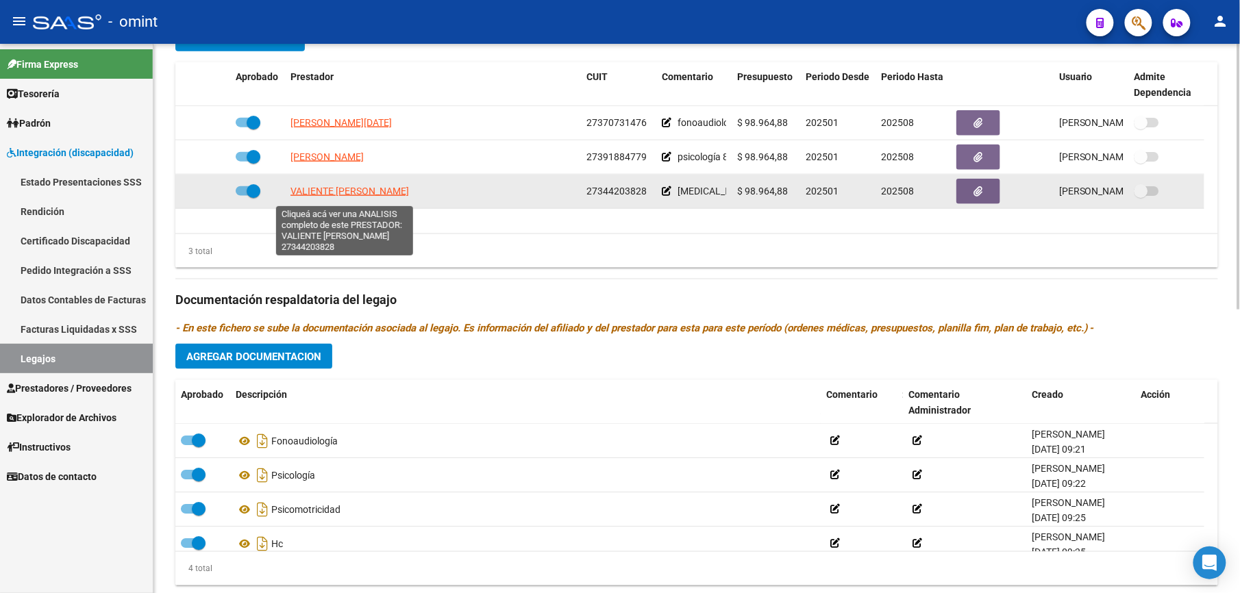
click at [329, 195] on span "VALIENTE [PERSON_NAME]" at bounding box center [350, 191] width 119 height 11
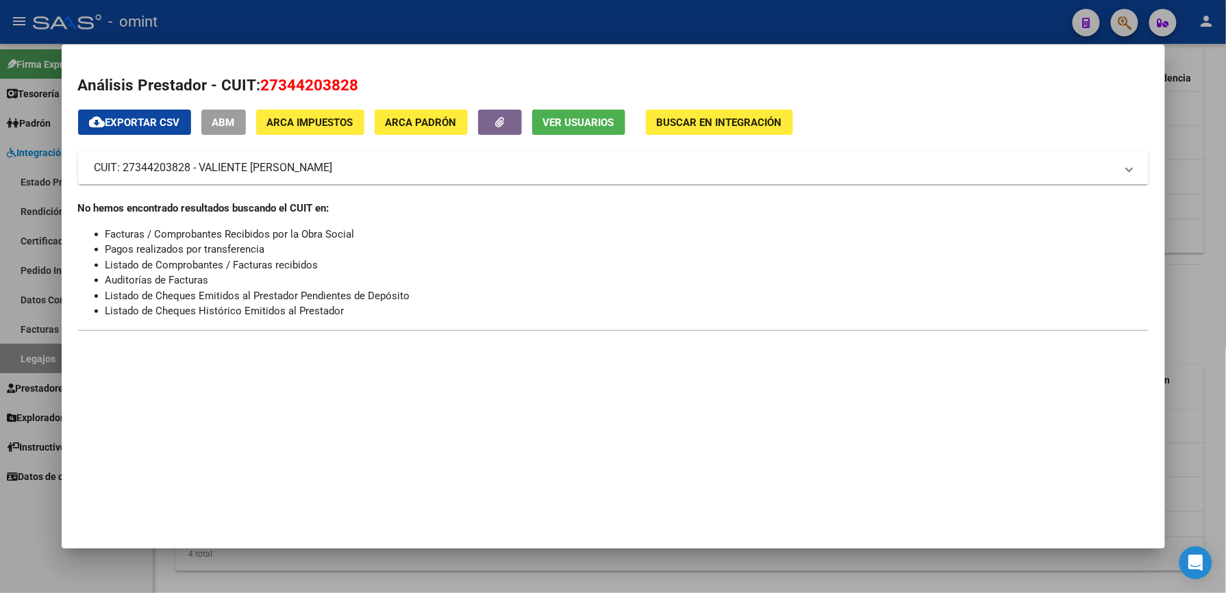
click at [1193, 140] on div at bounding box center [613, 296] width 1226 height 593
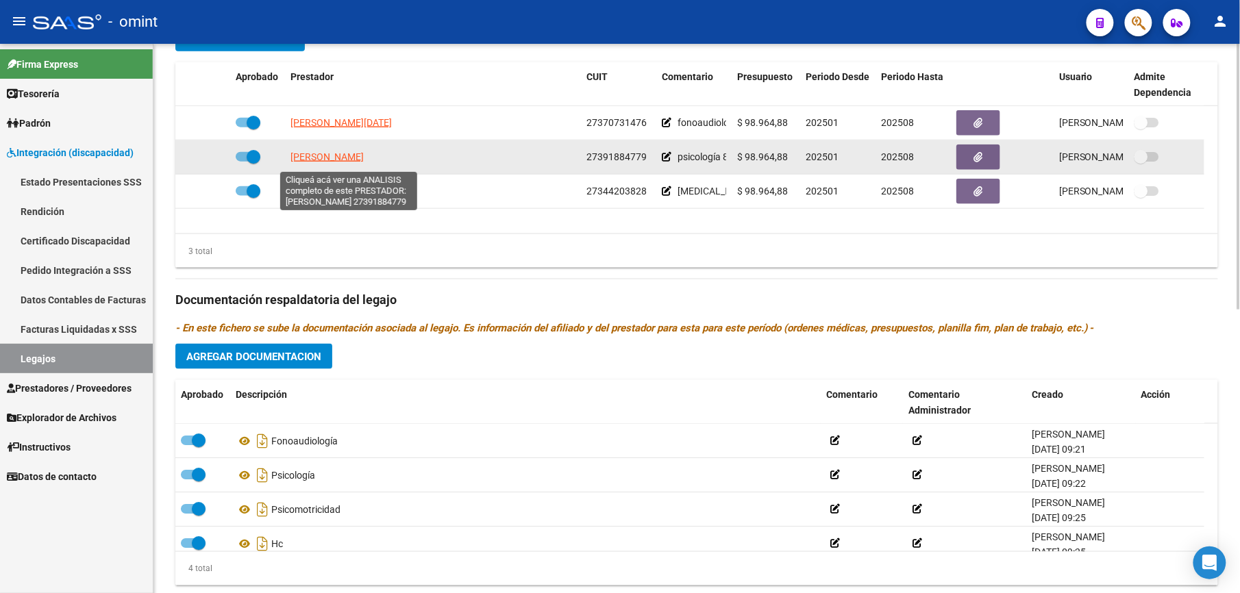
click at [348, 162] on span "[PERSON_NAME]" at bounding box center [327, 156] width 73 height 11
type textarea "27391884779"
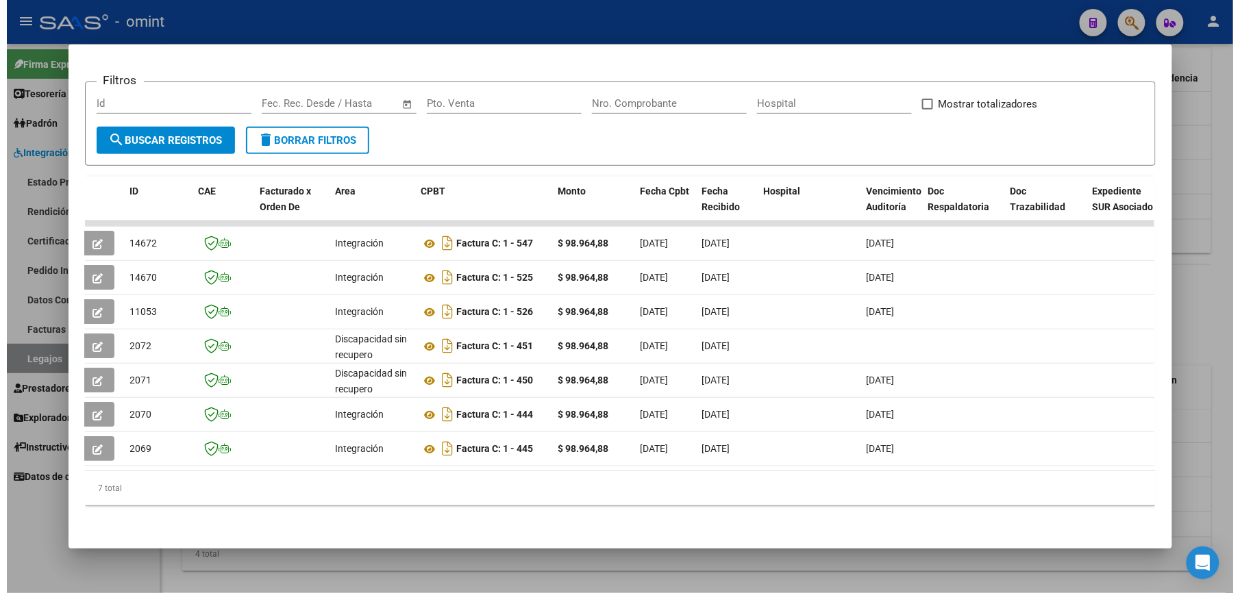
scroll to position [0, 0]
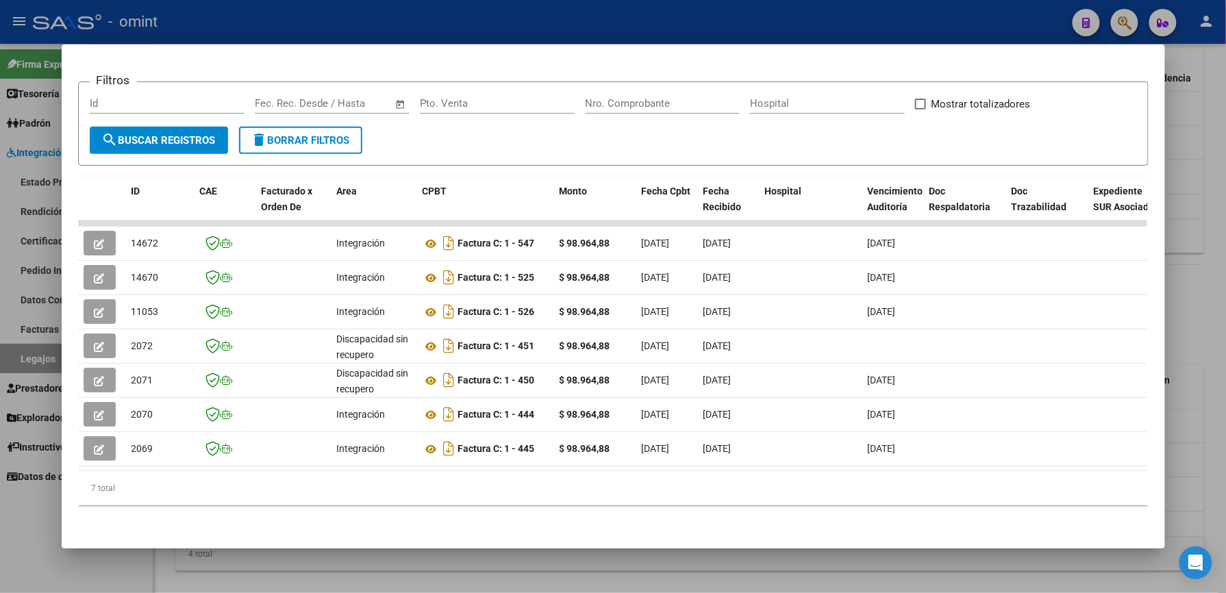
click at [1215, 305] on div at bounding box center [613, 296] width 1226 height 593
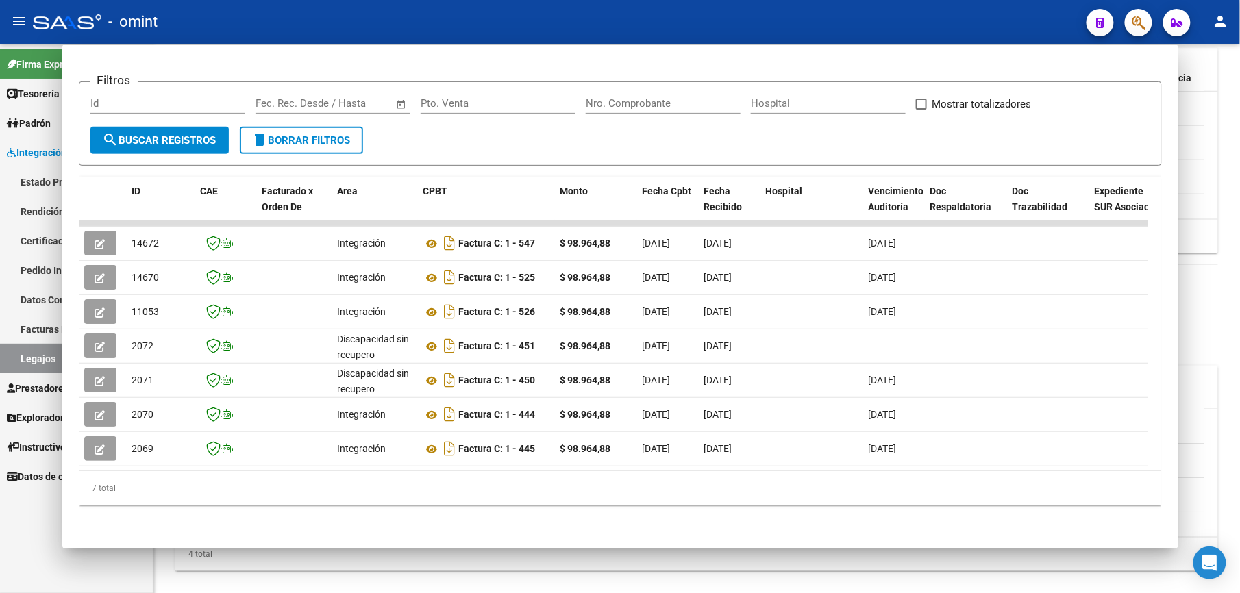
scroll to position [548, 0]
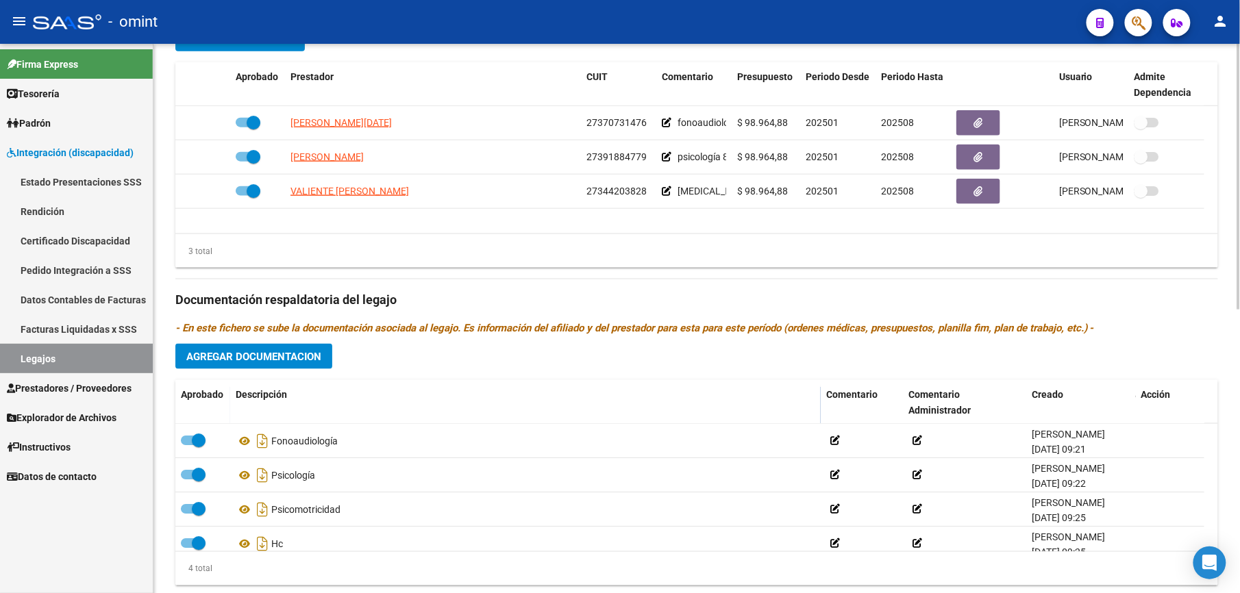
click at [1207, 371] on div "Prestadores asociados al legajo Agregar Prestador Aprobado Prestador CUIT Comen…" at bounding box center [696, 291] width 1043 height 612
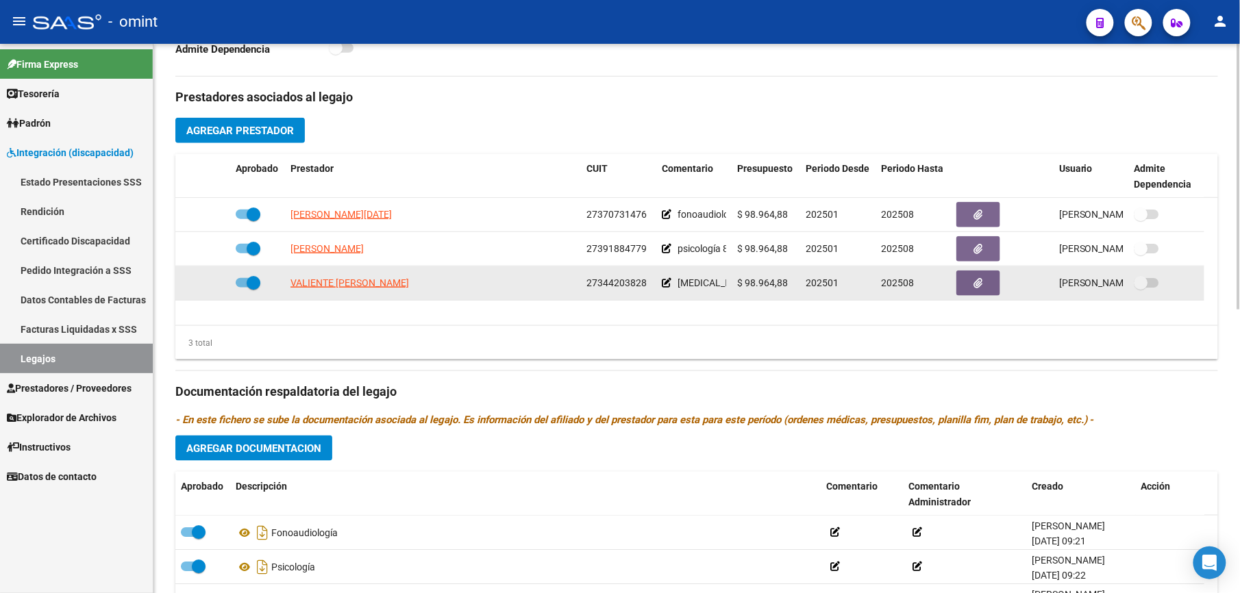
scroll to position [0, 0]
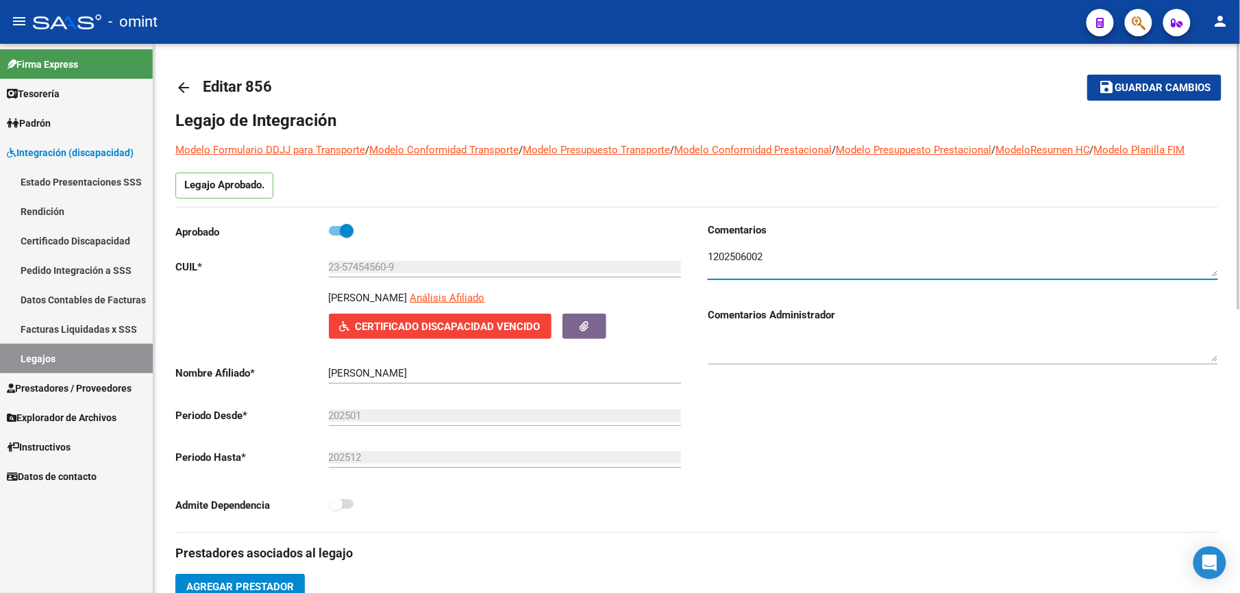
drag, startPoint x: 788, startPoint y: 259, endPoint x: 702, endPoint y: 254, distance: 86.5
click at [702, 254] on div "Comentarios Comentarios Administrador" at bounding box center [957, 378] width 521 height 310
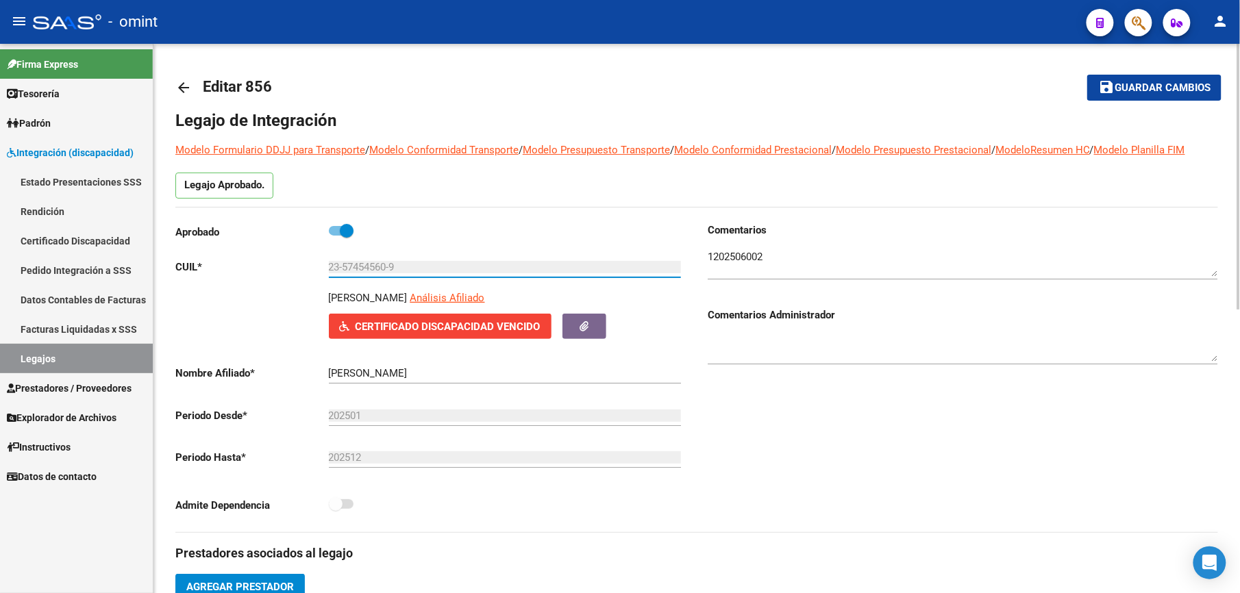
drag, startPoint x: 386, startPoint y: 266, endPoint x: 341, endPoint y: 269, distance: 45.3
click at [341, 269] on input "23-57454560-9" at bounding box center [505, 267] width 352 height 12
drag, startPoint x: 338, startPoint y: 231, endPoint x: 321, endPoint y: 230, distance: 17.1
click at [321, 230] on div "Aprobado" at bounding box center [430, 235] width 510 height 25
click at [333, 230] on span at bounding box center [341, 231] width 25 height 10
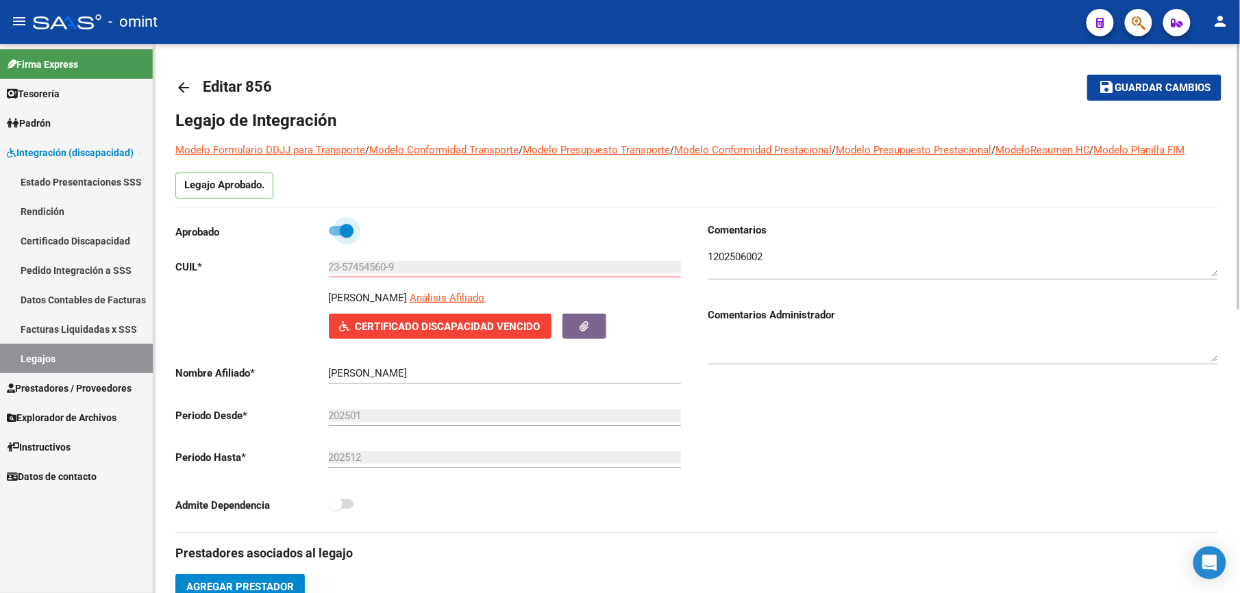
click at [335, 236] on input "checkbox" at bounding box center [335, 236] width 1 height 1
checkbox input "false"
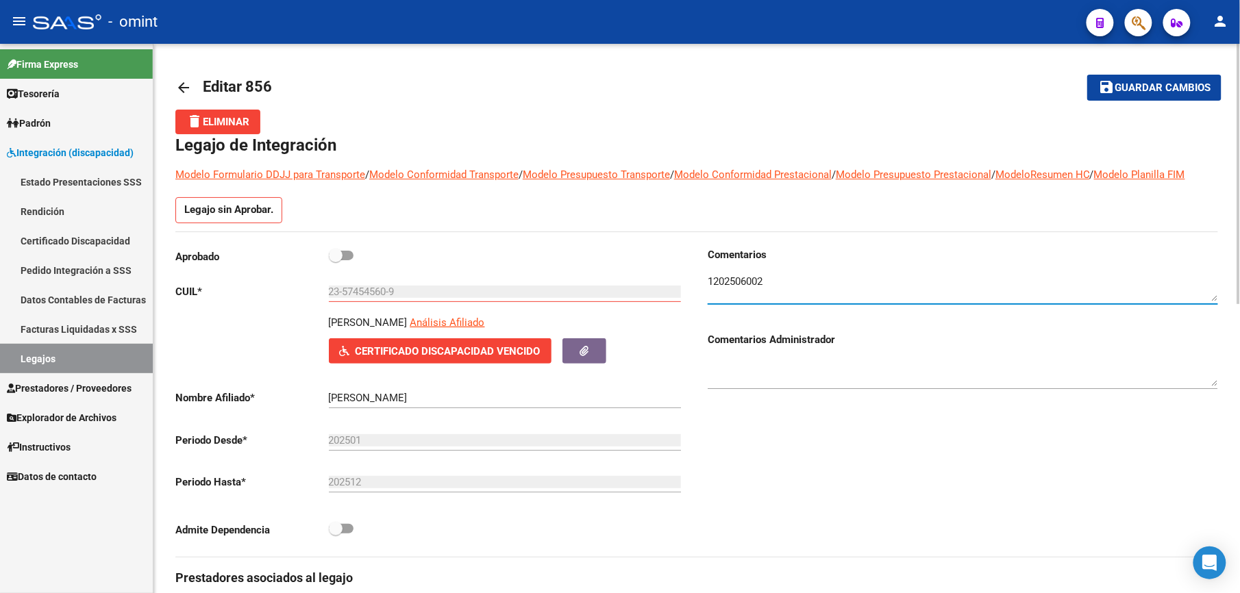
click at [725, 277] on textarea at bounding box center [963, 287] width 510 height 27
drag, startPoint x: 778, startPoint y: 291, endPoint x: 692, endPoint y: 288, distance: 86.4
click at [693, 288] on div "Aprobado CUIL * 23-57454560-9 Ingresar CUIL [PERSON_NAME] Análisis Afiliado Cer…" at bounding box center [696, 402] width 1043 height 310
paste textarea "17402249"
click at [711, 277] on textarea at bounding box center [963, 287] width 510 height 27
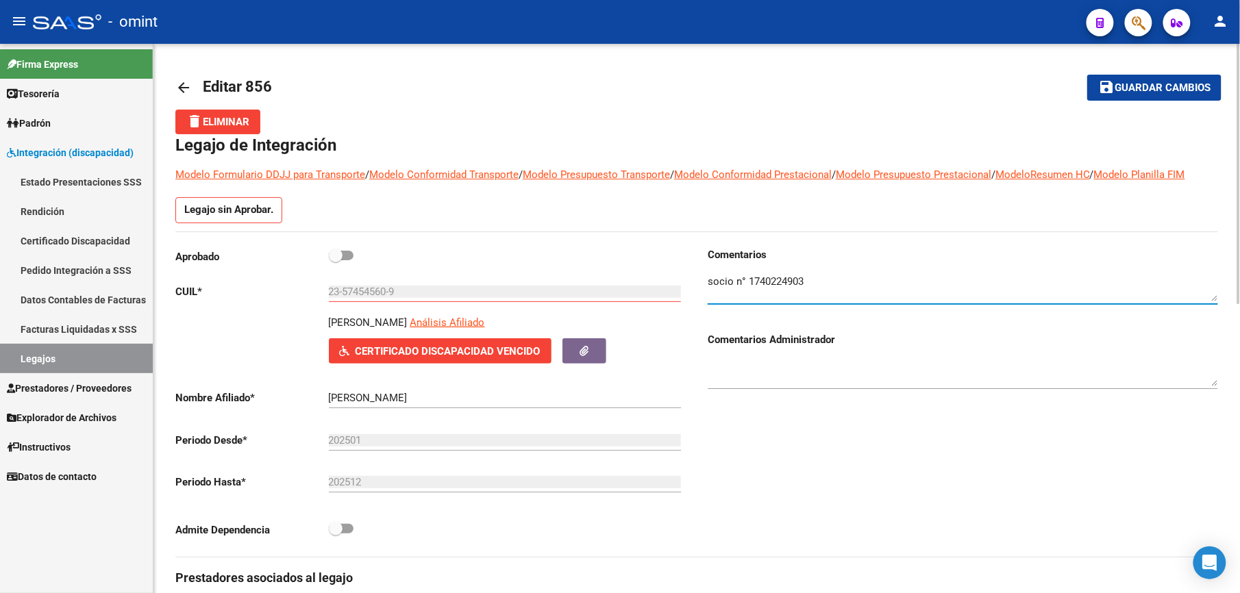
type textarea "socio n° 1740224903"
click at [349, 255] on span at bounding box center [341, 256] width 25 height 10
click at [336, 260] on input "checkbox" at bounding box center [335, 260] width 1 height 1
checkbox input "true"
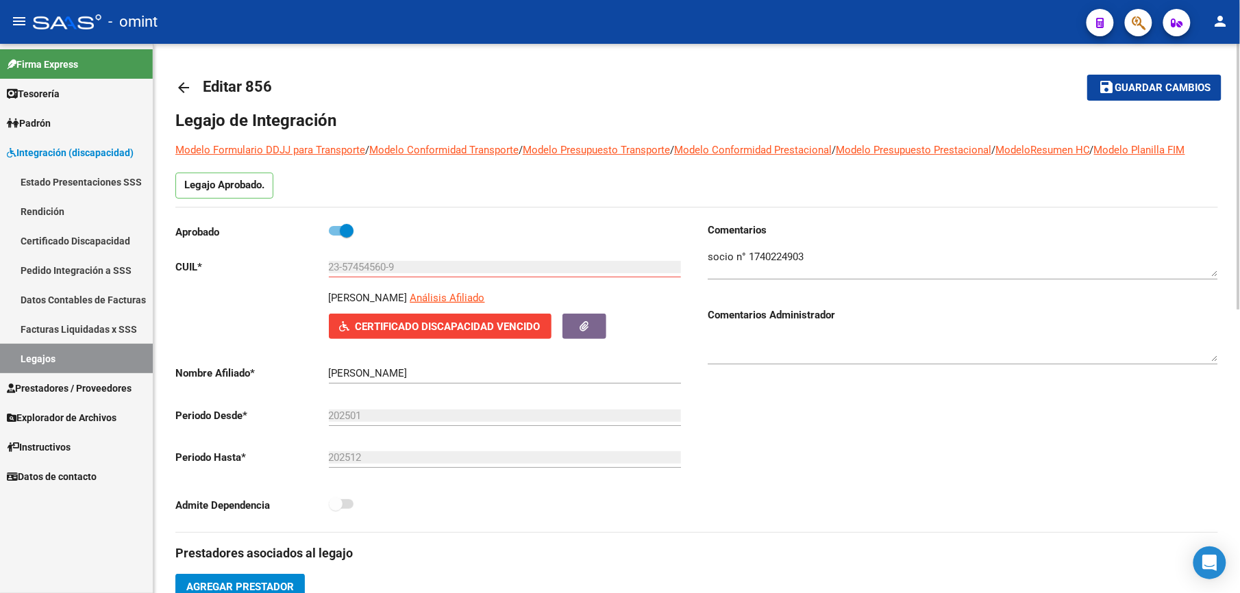
click at [948, 223] on h3 "Comentarios" at bounding box center [963, 230] width 510 height 15
drag, startPoint x: 804, startPoint y: 259, endPoint x: 747, endPoint y: 258, distance: 57.6
click at [747, 258] on textarea at bounding box center [963, 262] width 510 height 27
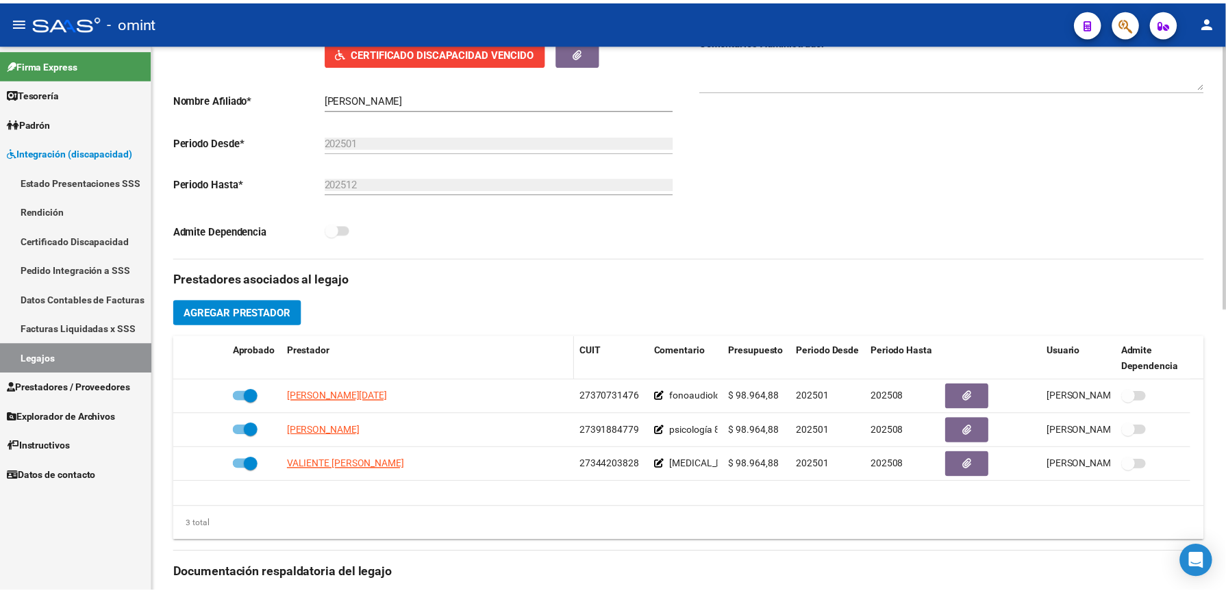
scroll to position [456, 0]
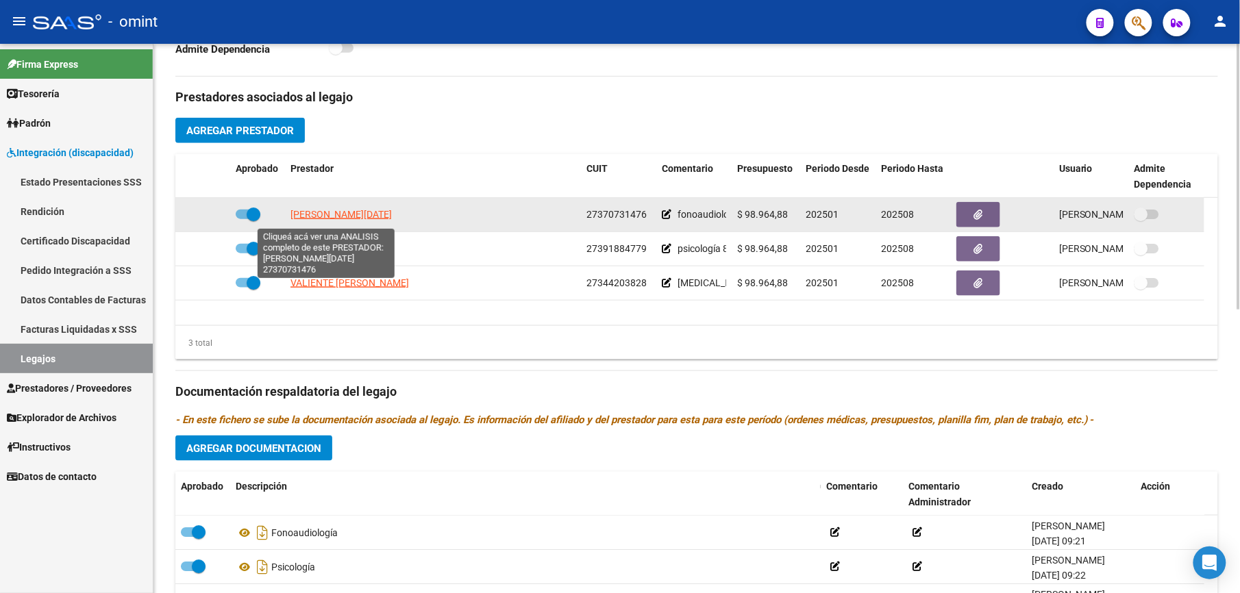
click at [341, 217] on span "[PERSON_NAME][DATE]" at bounding box center [341, 214] width 101 height 11
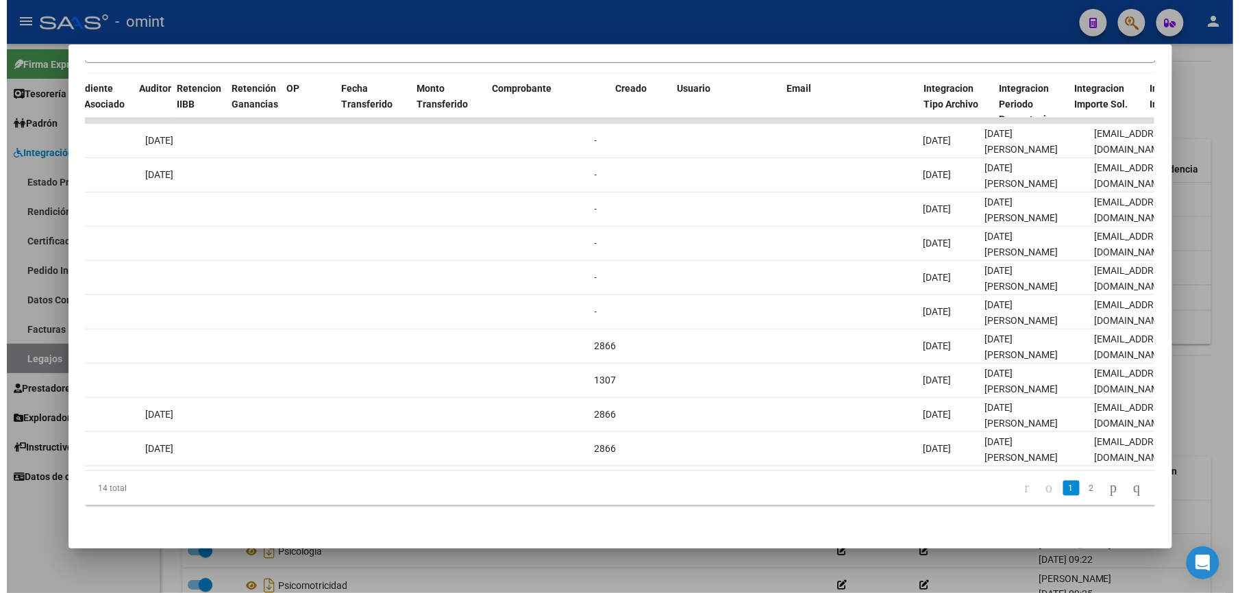
scroll to position [0, 0]
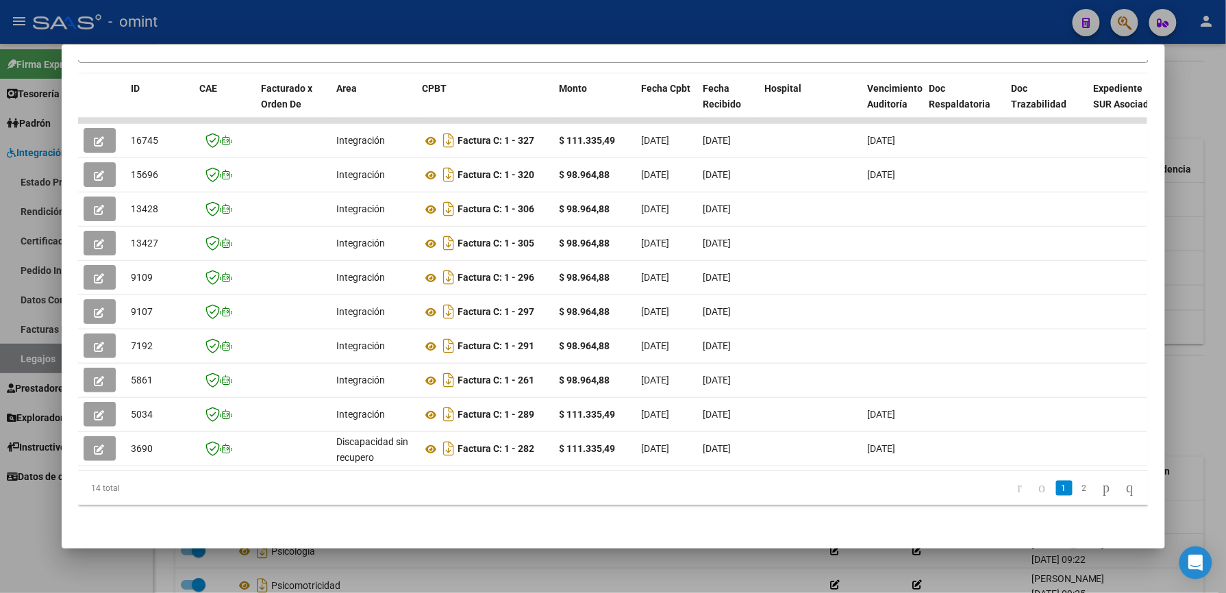
click at [1187, 121] on div at bounding box center [613, 296] width 1226 height 593
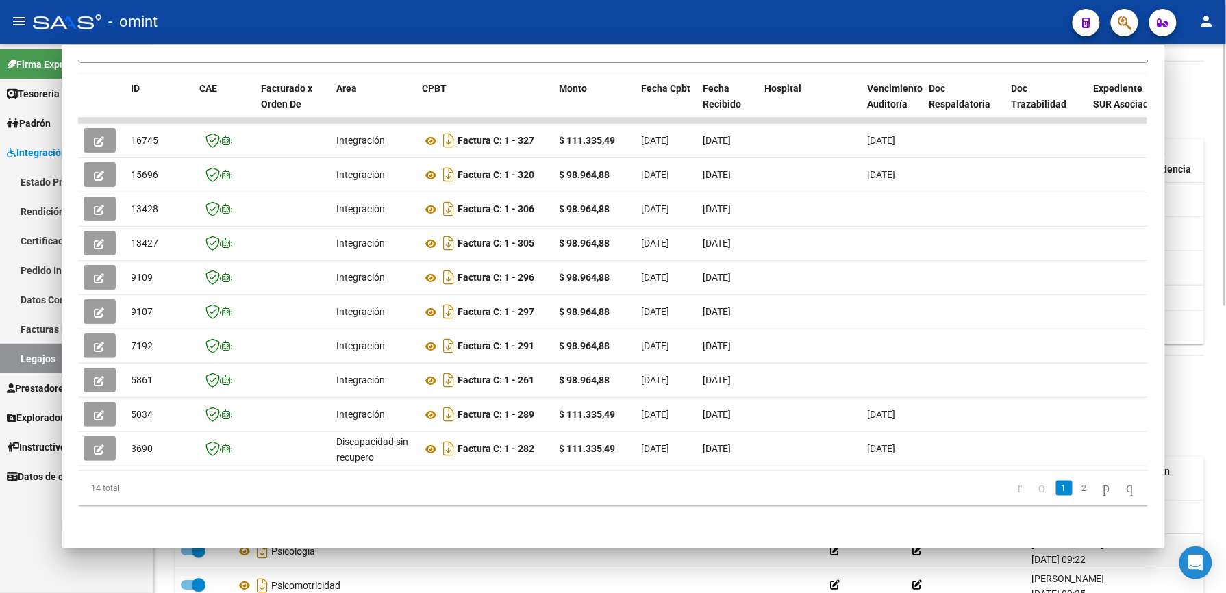
scroll to position [456, 0]
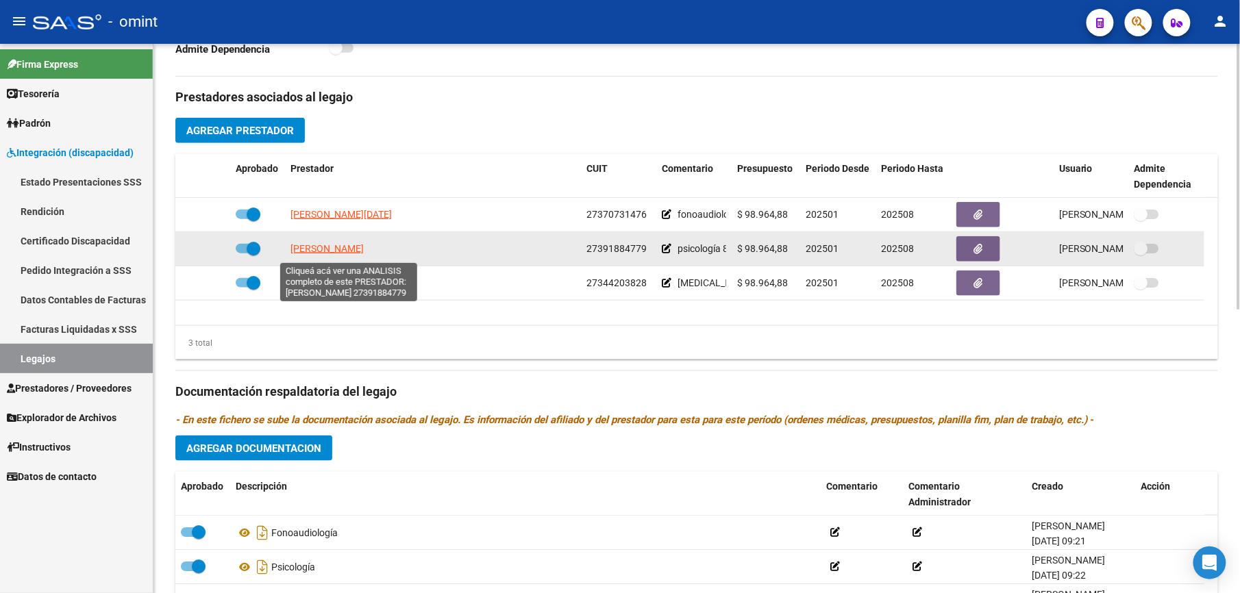
click at [355, 252] on span "[PERSON_NAME]" at bounding box center [327, 248] width 73 height 11
type textarea "27391884779"
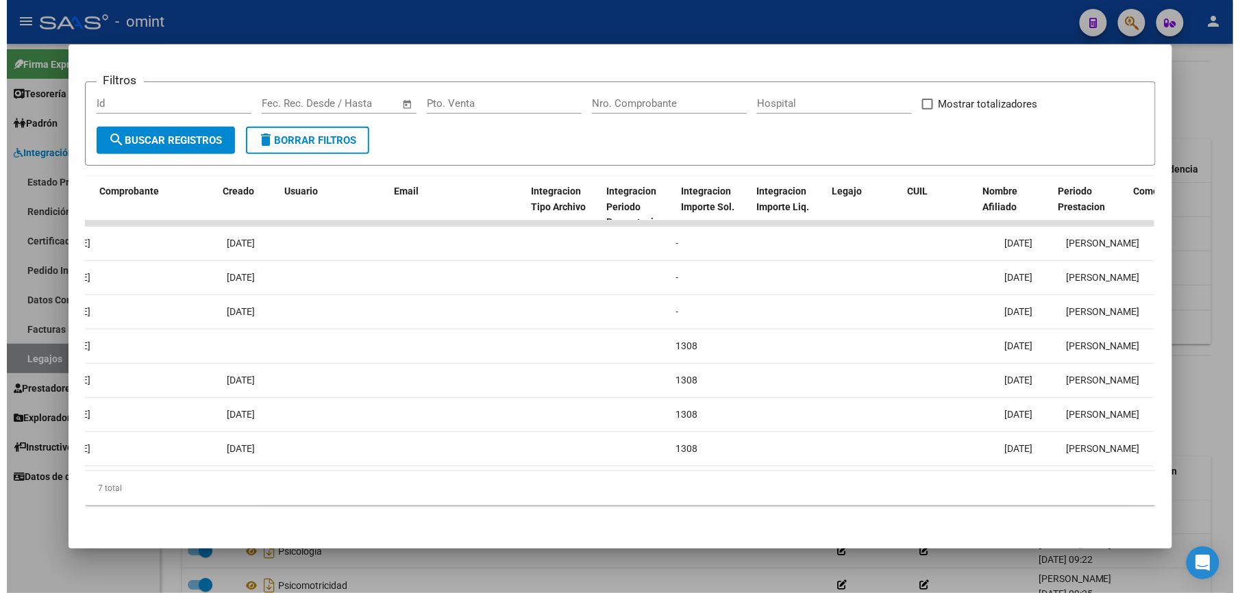
scroll to position [0, 0]
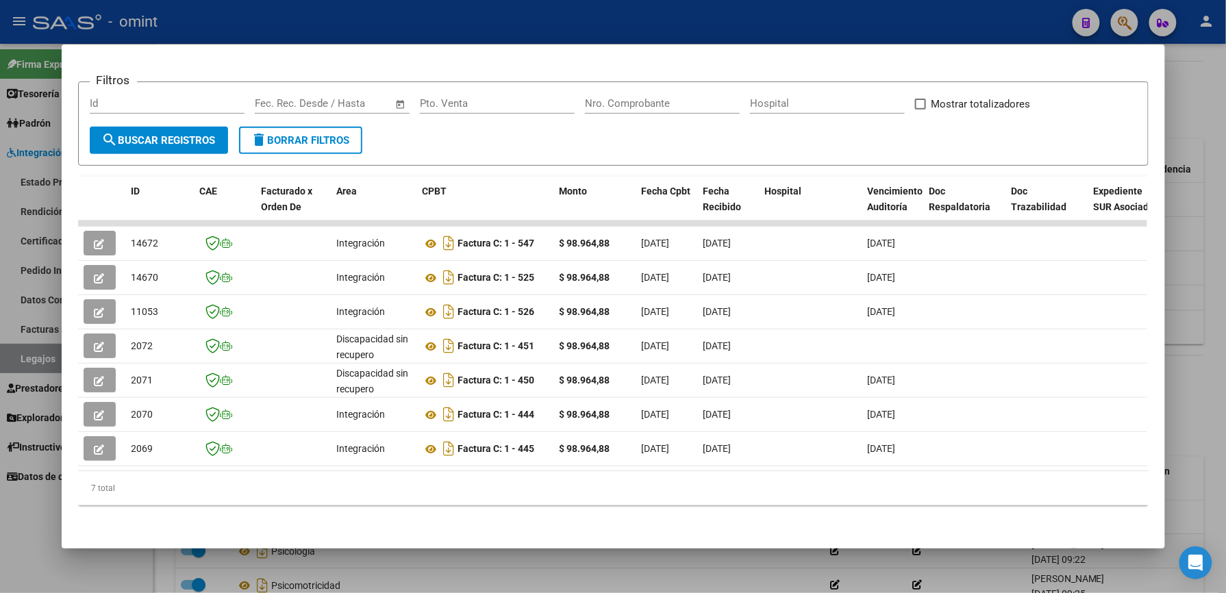
click at [1204, 149] on div at bounding box center [613, 296] width 1226 height 593
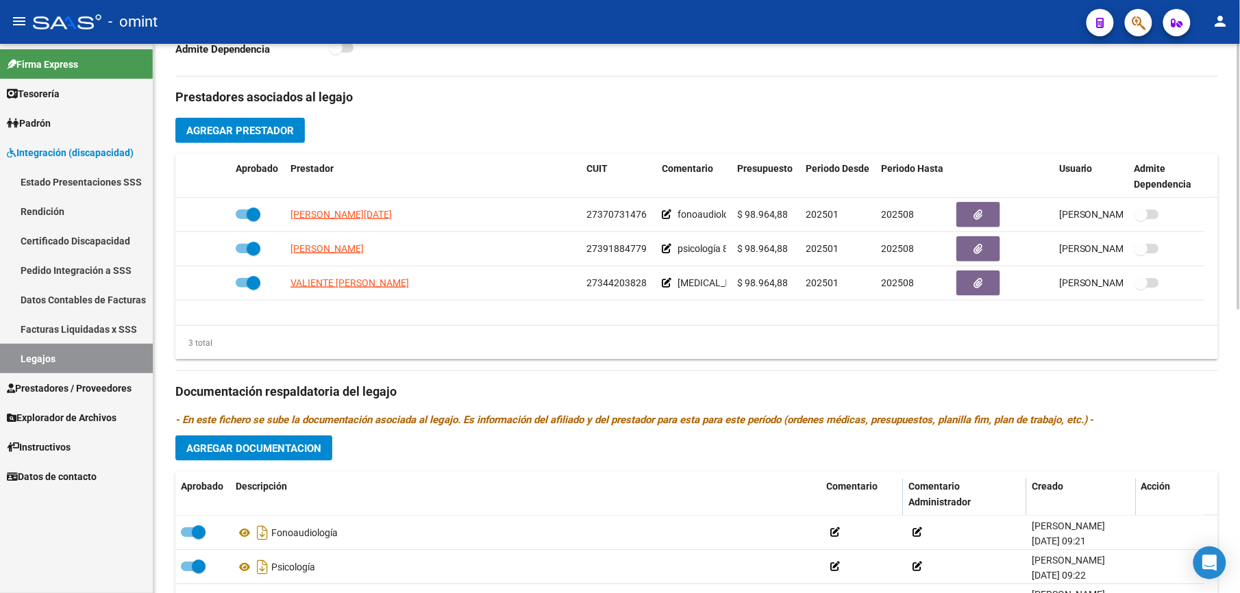
scroll to position [587, 0]
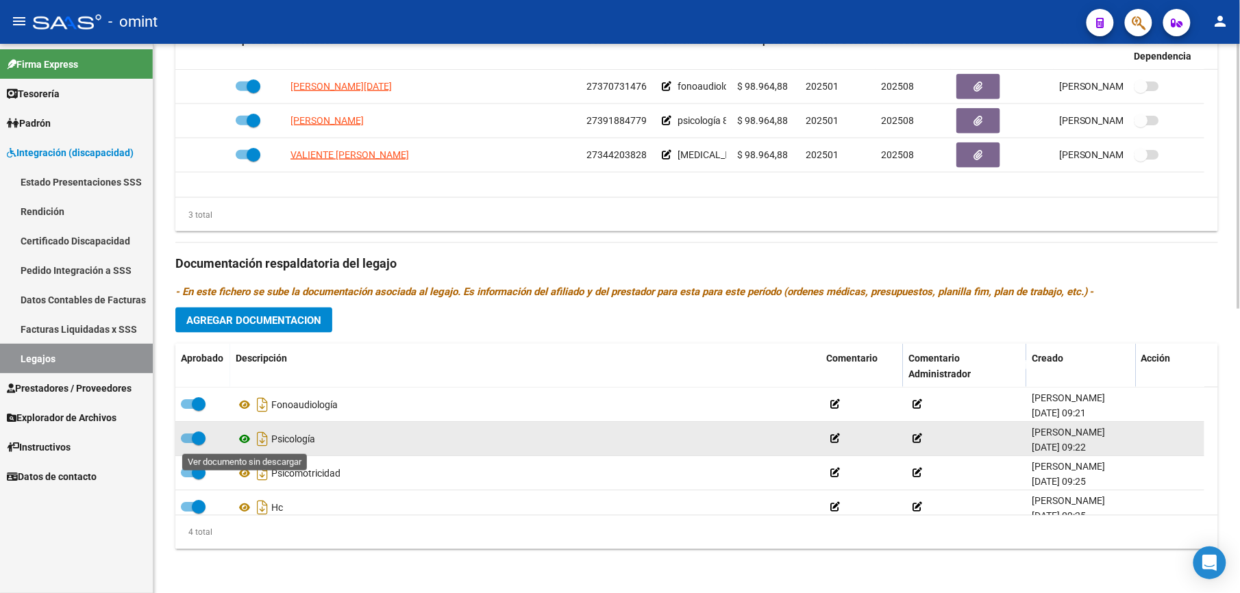
click at [247, 438] on icon at bounding box center [245, 439] width 18 height 16
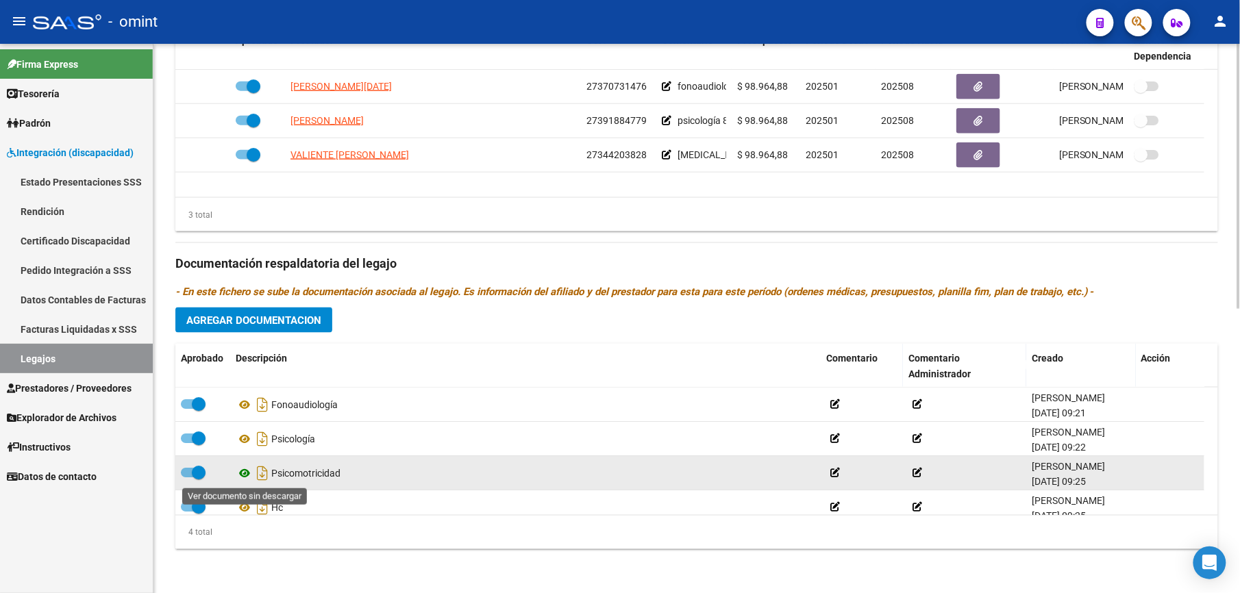
click at [244, 471] on icon at bounding box center [245, 473] width 18 height 16
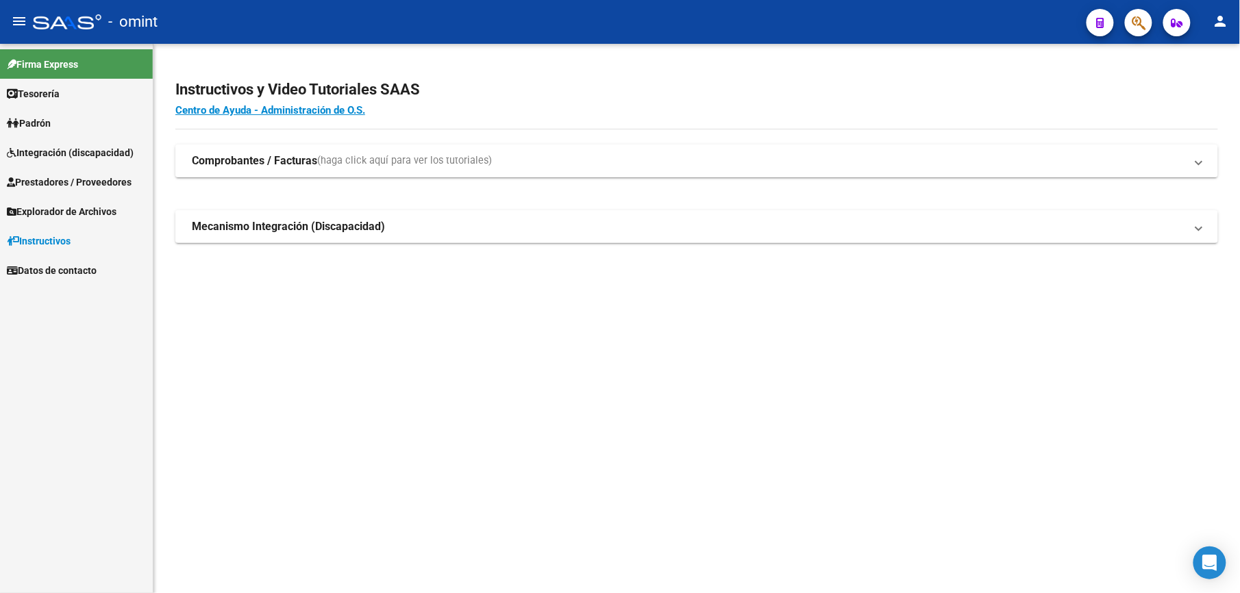
click at [53, 175] on span "Prestadores / Proveedores" at bounding box center [69, 182] width 125 height 15
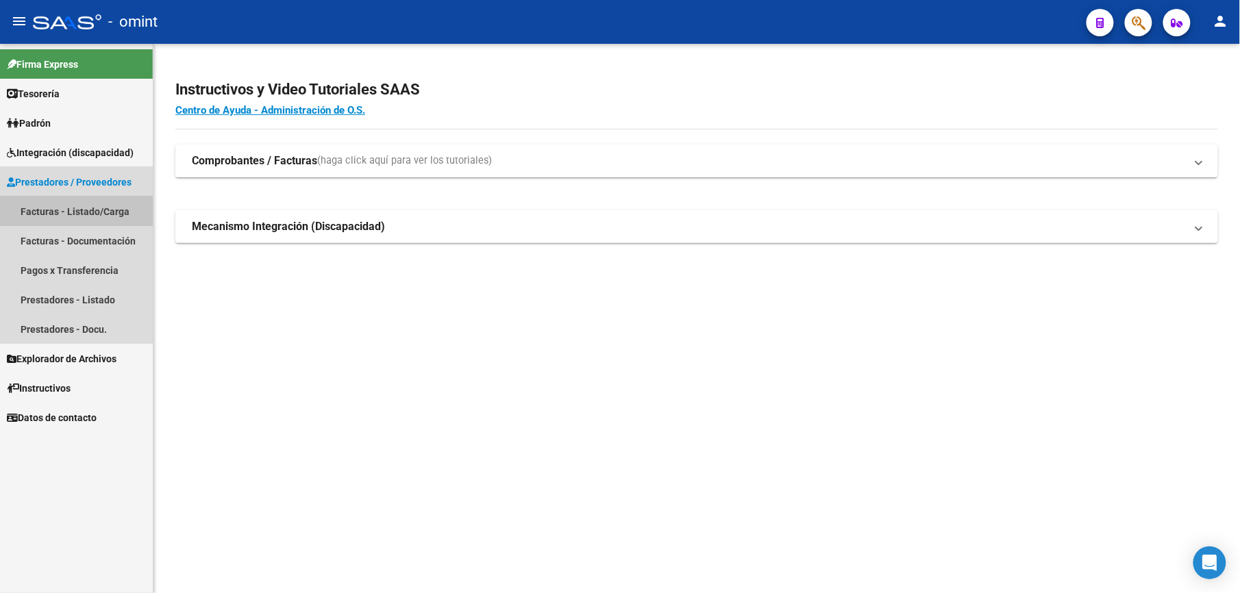
click at [64, 201] on link "Facturas - Listado/Carga" at bounding box center [76, 211] width 153 height 29
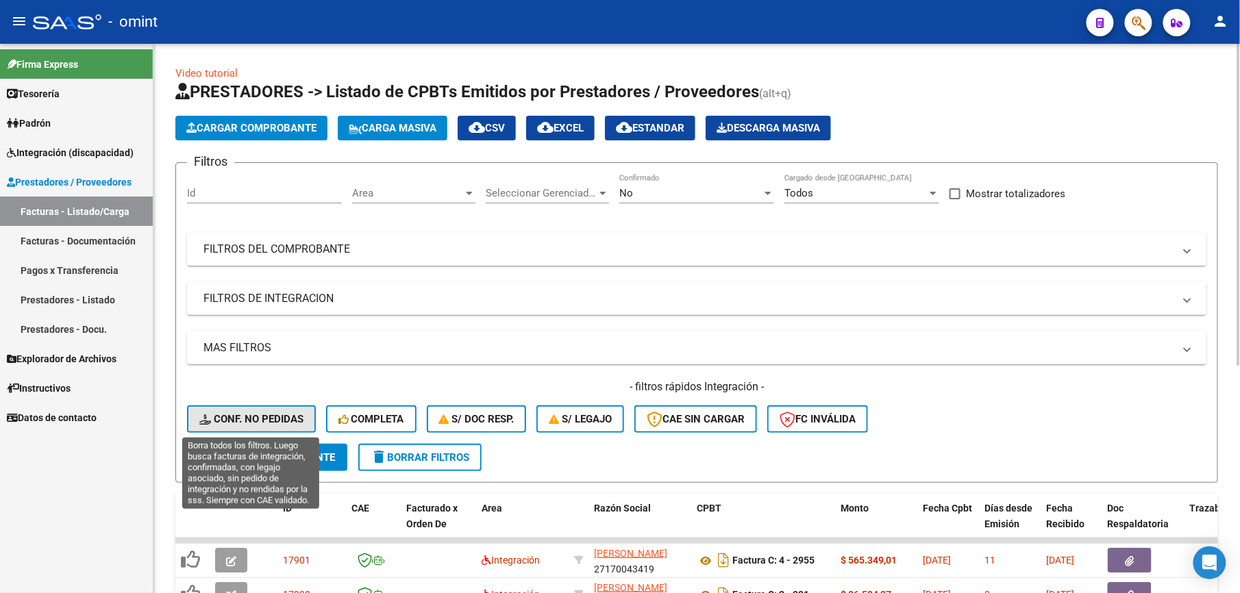
click at [248, 417] on span "Conf. no pedidas" at bounding box center [251, 419] width 104 height 12
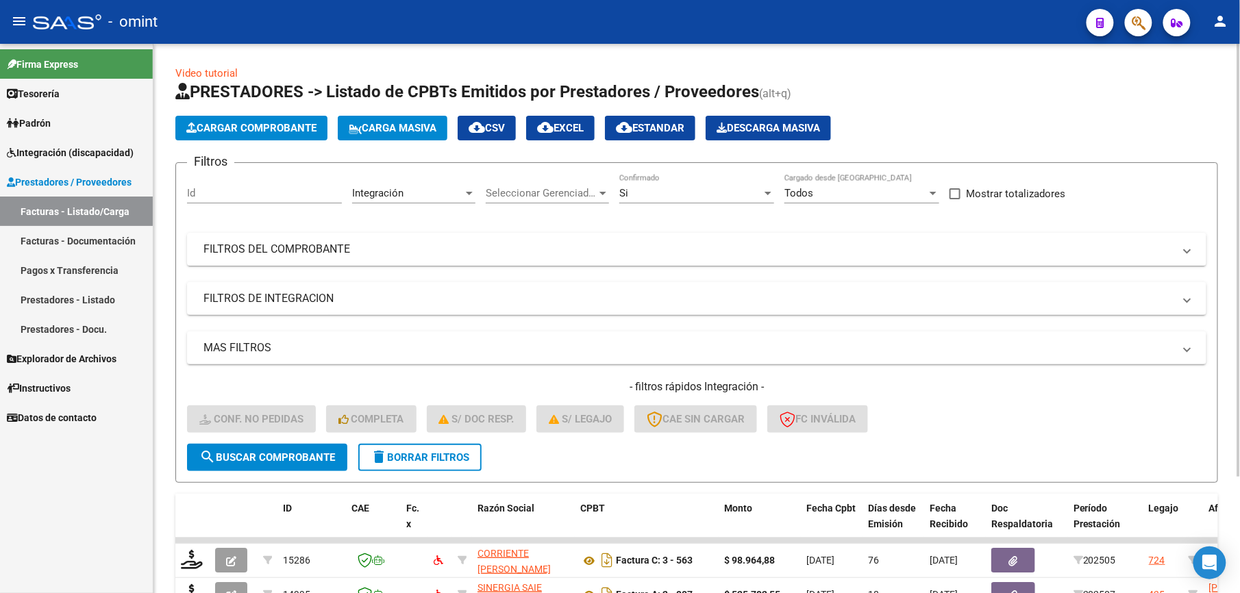
click at [223, 188] on input "Id" at bounding box center [264, 193] width 155 height 12
type input "15696"
click at [267, 452] on span "search Buscar Comprobante" at bounding box center [267, 458] width 136 height 12
